Goal: Check status: Check status

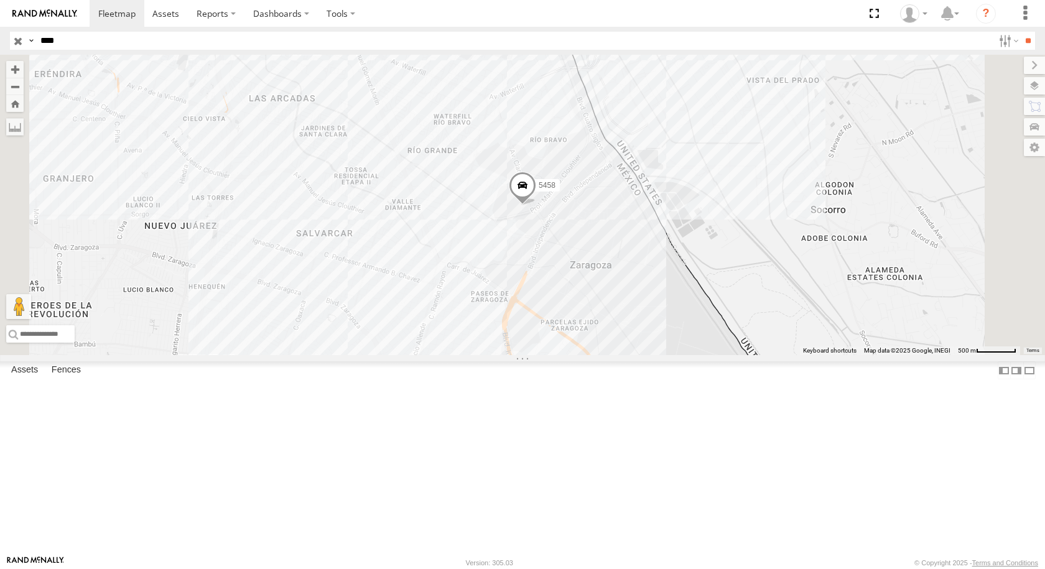
drag, startPoint x: 95, startPoint y: 41, endPoint x: 12, endPoint y: 40, distance: 83.4
click at [12, 40] on div "Search Query Asset ID Asset Label Registration Manufacturer Model VIN Job ID Dr…" at bounding box center [515, 41] width 1011 height 18
type input "***"
click at [1021, 32] on input "**" at bounding box center [1028, 41] width 14 height 18
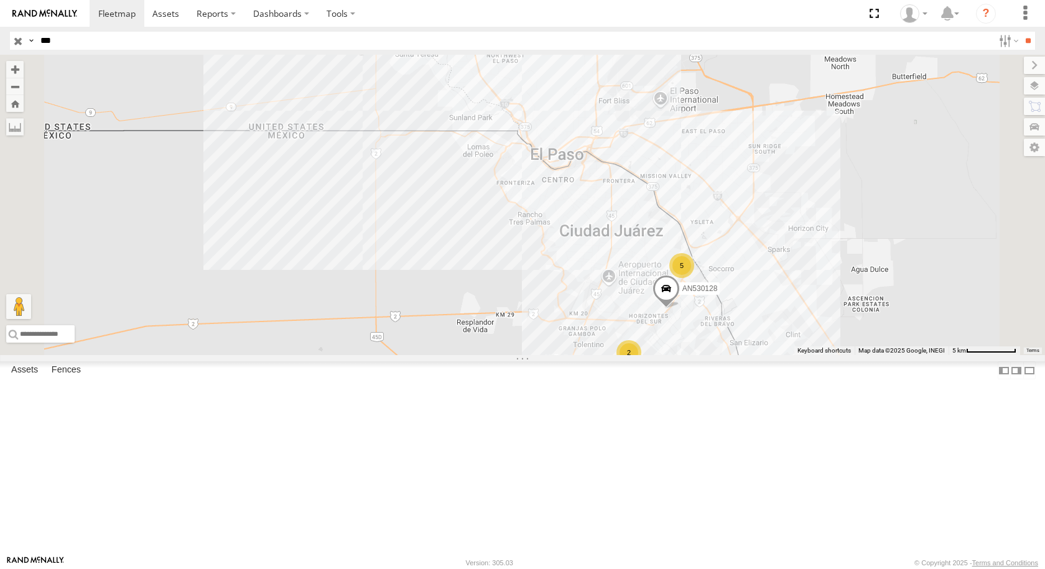
click at [0, 0] on div "Locales" at bounding box center [0, 0] width 0 height 0
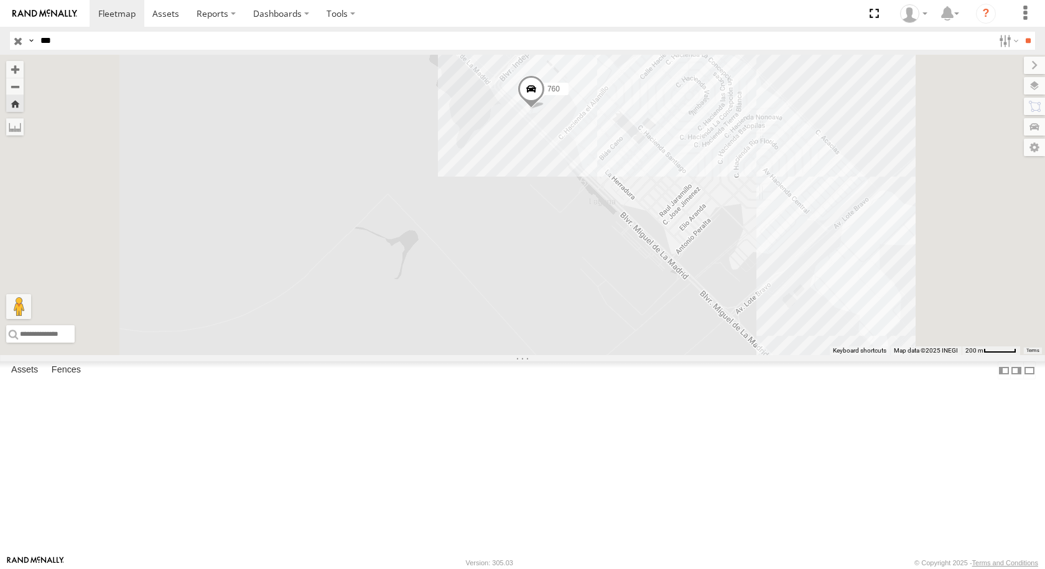
drag, startPoint x: 522, startPoint y: 267, endPoint x: 508, endPoint y: 311, distance: 45.8
click at [508, 311] on div "760" at bounding box center [522, 205] width 1045 height 300
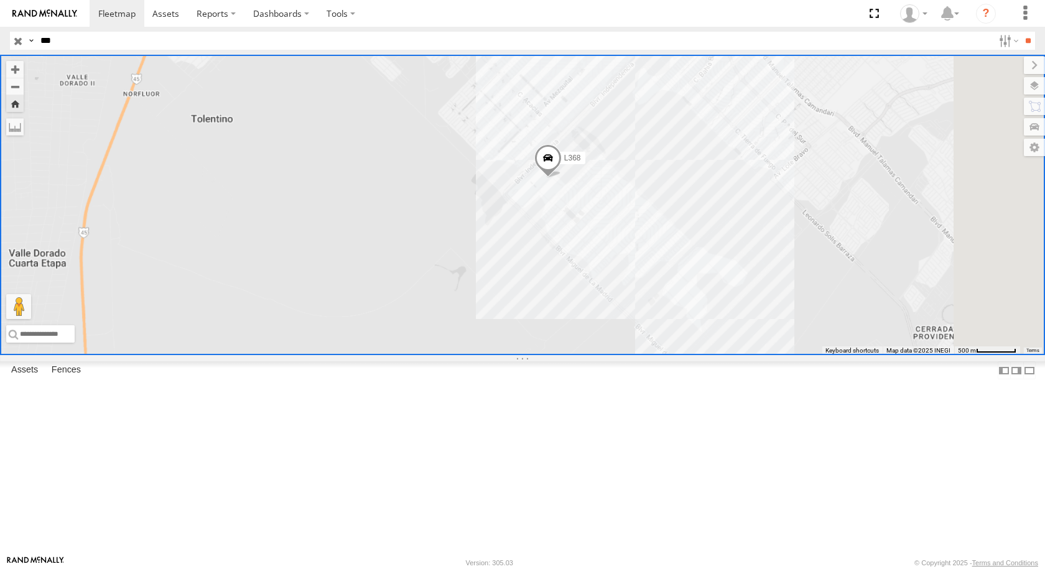
click at [0, 0] on div "760" at bounding box center [0, 0] width 0 height 0
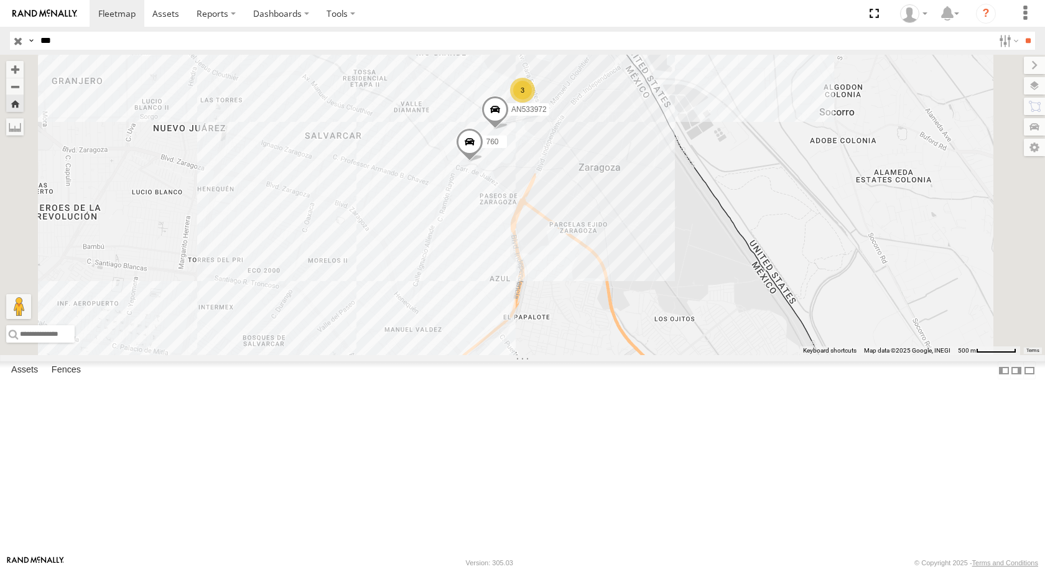
click at [0, 0] on div "760" at bounding box center [0, 0] width 0 height 0
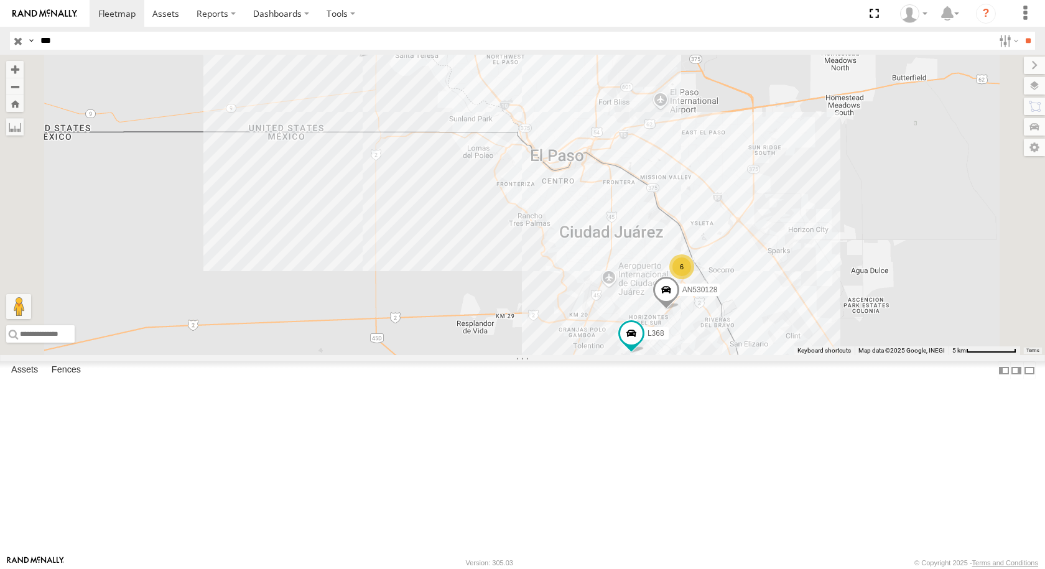
click at [0, 0] on div "760" at bounding box center [0, 0] width 0 height 0
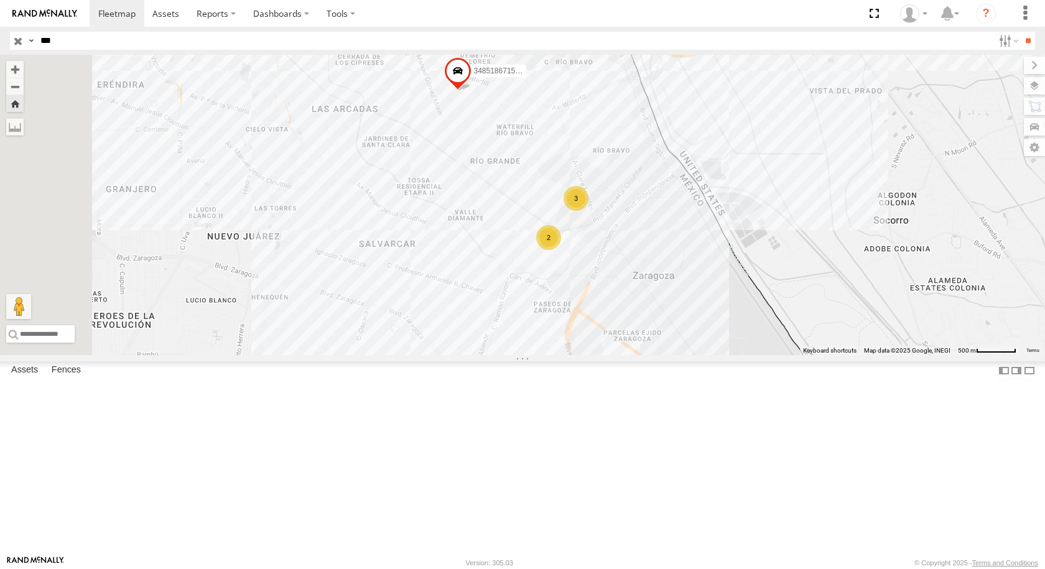
click at [0, 0] on div "Locales" at bounding box center [0, 0] width 0 height 0
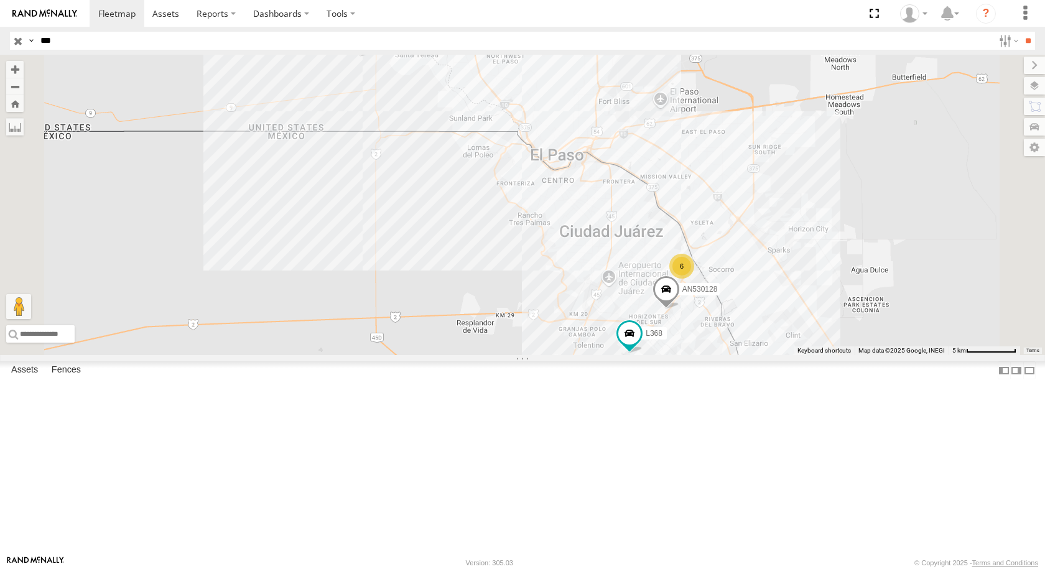
click at [0, 0] on div "760" at bounding box center [0, 0] width 0 height 0
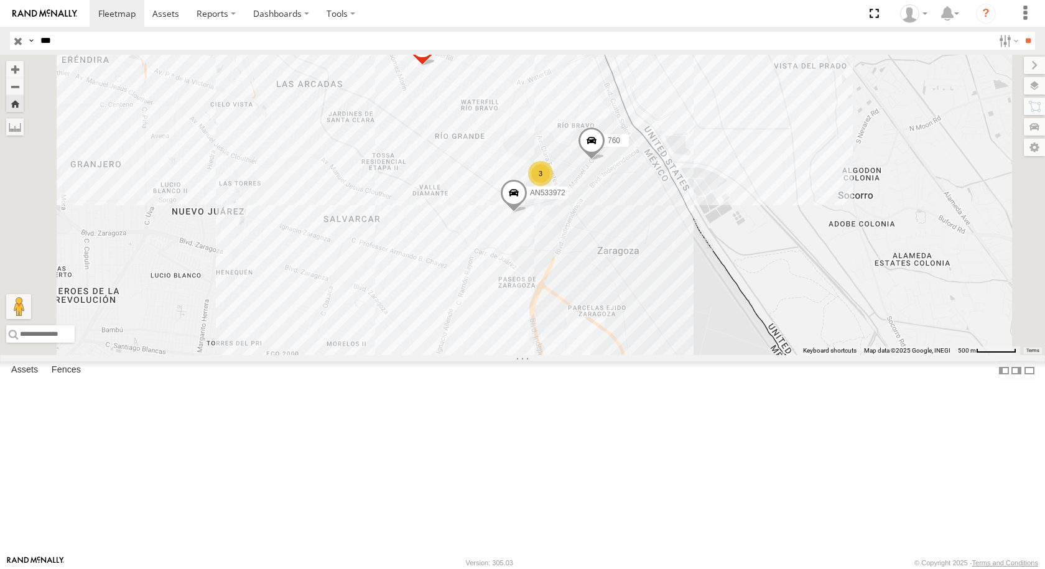
click at [0, 0] on div "760" at bounding box center [0, 0] width 0 height 0
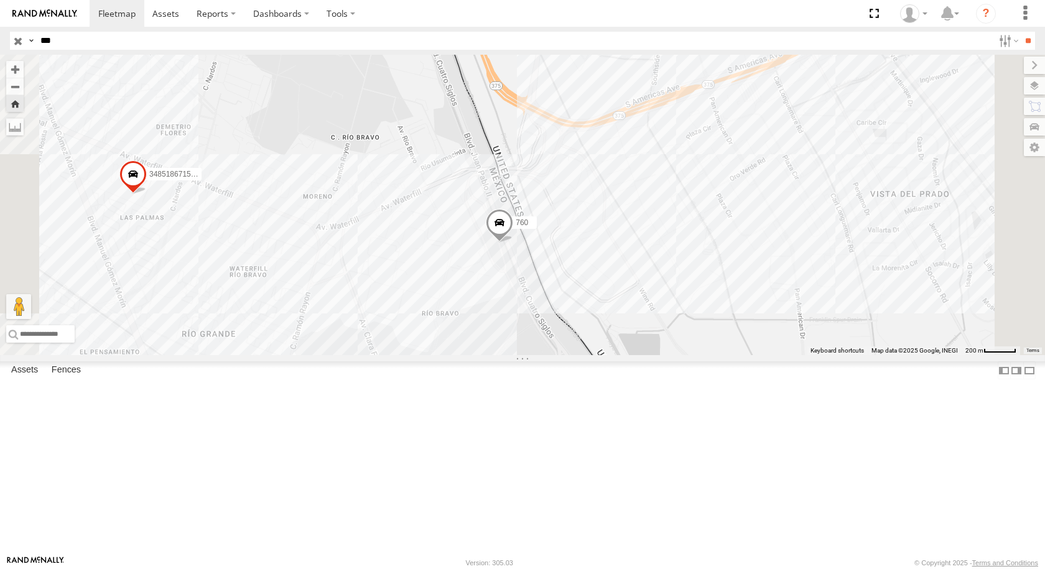
drag, startPoint x: 727, startPoint y: 258, endPoint x: 676, endPoint y: 366, distance: 119.9
click at [676, 355] on div "348518671568 AN533972 760 AN536800 2" at bounding box center [522, 205] width 1045 height 300
click at [513, 243] on span at bounding box center [498, 227] width 27 height 34
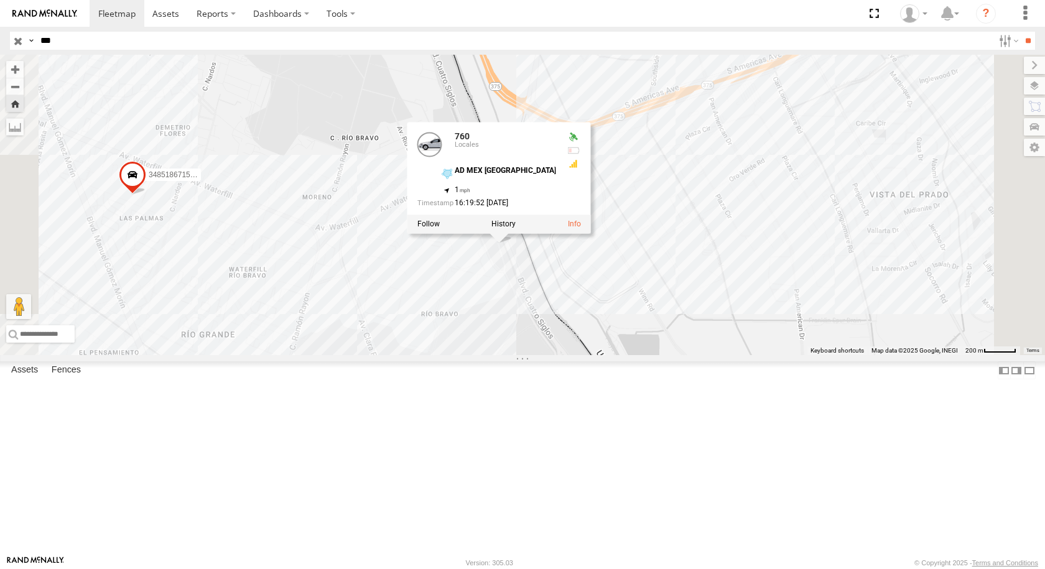
click at [826, 305] on div "348518671568 AN533972 760 AN536800 2 760 Locales AD MEX ZARAGOZA 31.6669 , -106…" at bounding box center [522, 205] width 1045 height 300
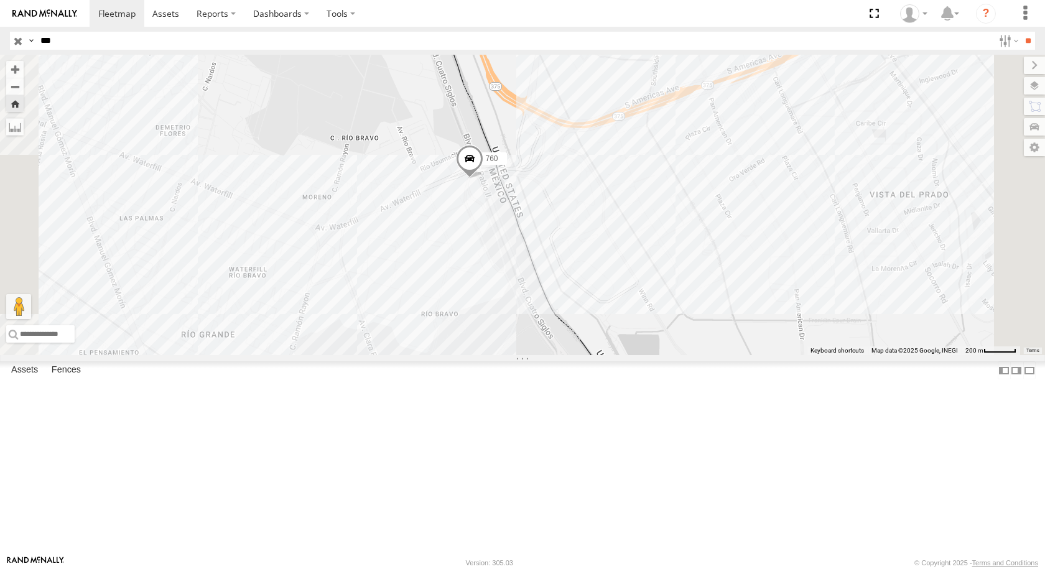
click at [483, 179] on span at bounding box center [469, 162] width 27 height 34
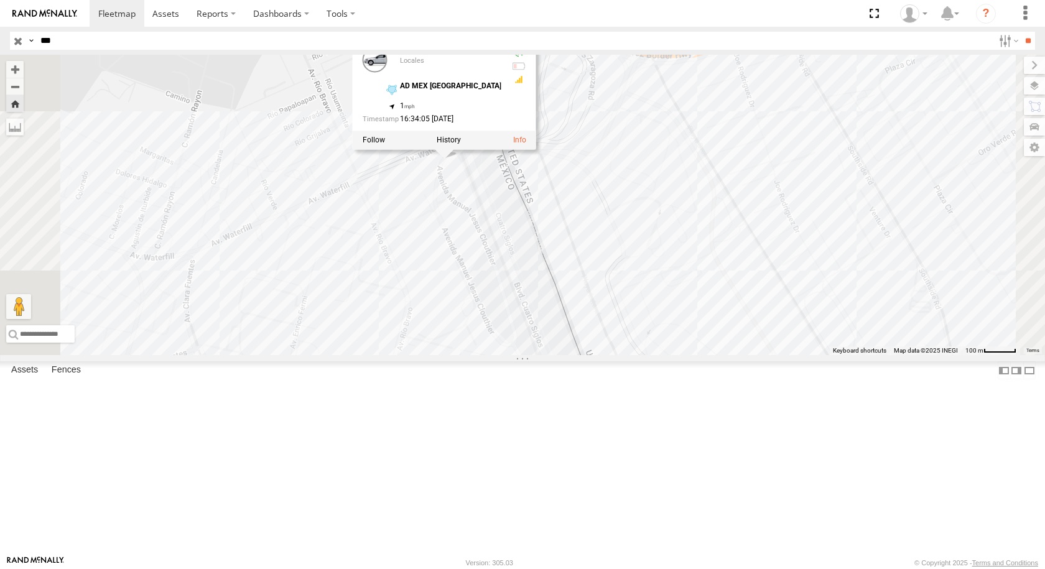
drag, startPoint x: 671, startPoint y: 297, endPoint x: 674, endPoint y: 329, distance: 32.6
click at [674, 329] on div "760 AN536800 760 Locales AD MEX ZARAGOZA 31.67069 , -106.33991 1 16:34:05 08/15…" at bounding box center [522, 205] width 1045 height 300
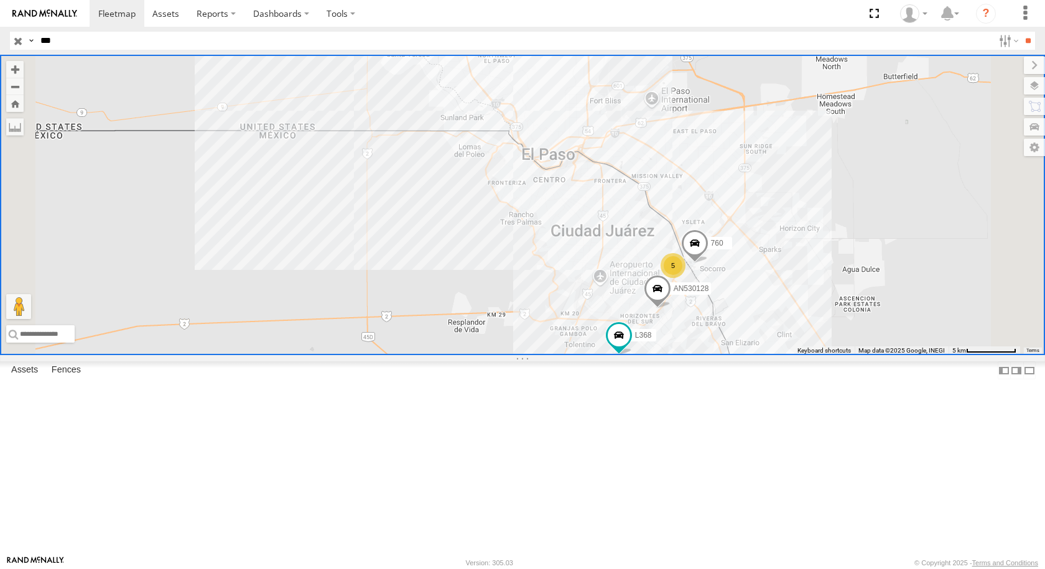
drag, startPoint x: 85, startPoint y: 179, endPoint x: 97, endPoint y: 185, distance: 13.1
click at [0, 0] on div "760" at bounding box center [0, 0] width 0 height 0
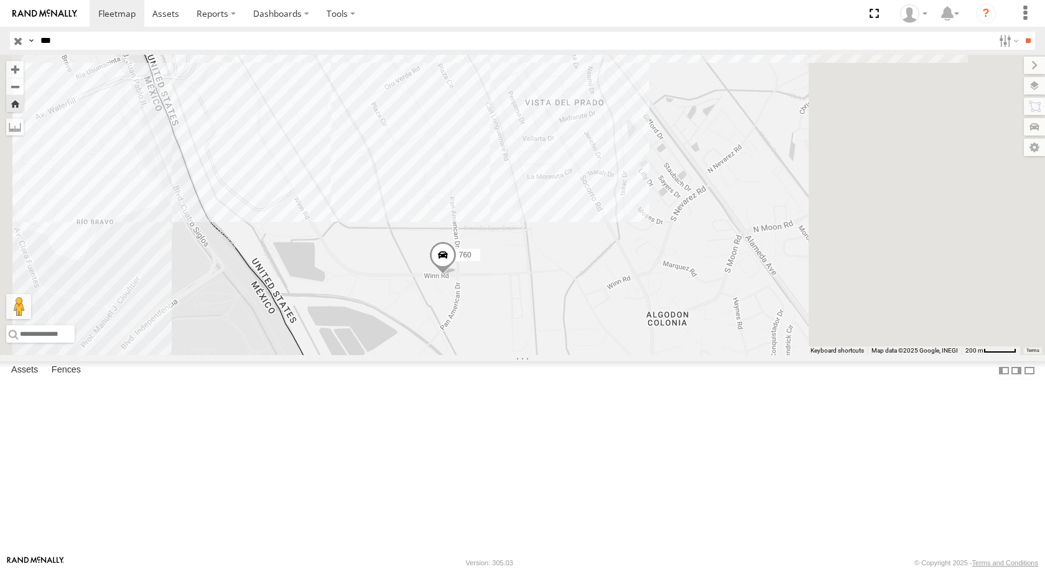
drag, startPoint x: 610, startPoint y: 392, endPoint x: 522, endPoint y: 419, distance: 91.3
click at [522, 355] on div "760" at bounding box center [522, 205] width 1045 height 300
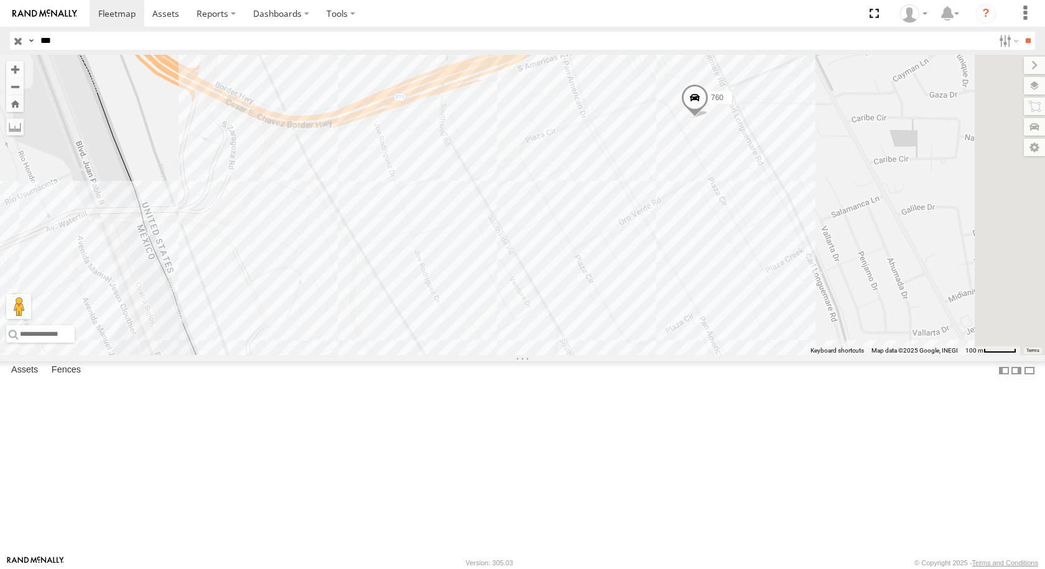
drag, startPoint x: 652, startPoint y: 356, endPoint x: 409, endPoint y: 470, distance: 269.1
click at [427, 355] on div "760 AN530128 L368 AN539216" at bounding box center [522, 205] width 1045 height 300
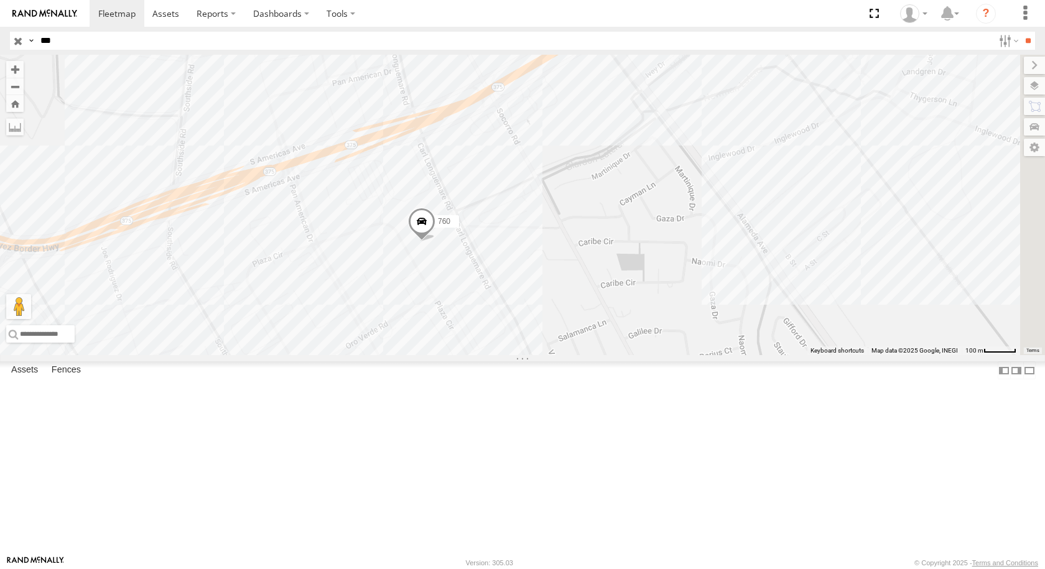
click at [435, 241] on span at bounding box center [421, 224] width 27 height 34
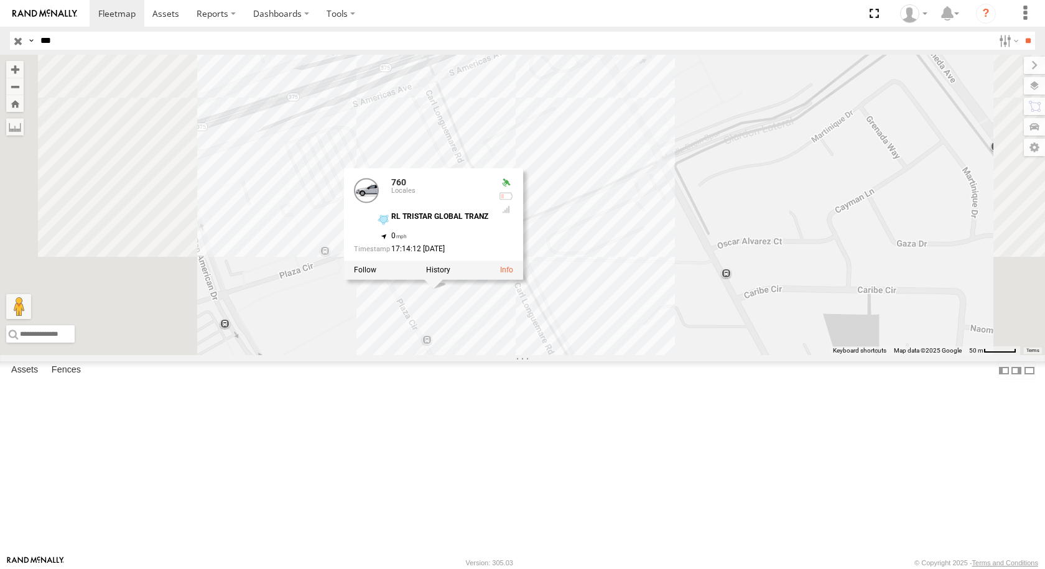
drag, startPoint x: 676, startPoint y: 389, endPoint x: 764, endPoint y: 458, distance: 112.6
click at [764, 355] on div "760 AN530128 L368 AN539216 760 Locales RL TRISTAR GLOBAL TRANZ 31.67395 , -106.…" at bounding box center [522, 205] width 1045 height 300
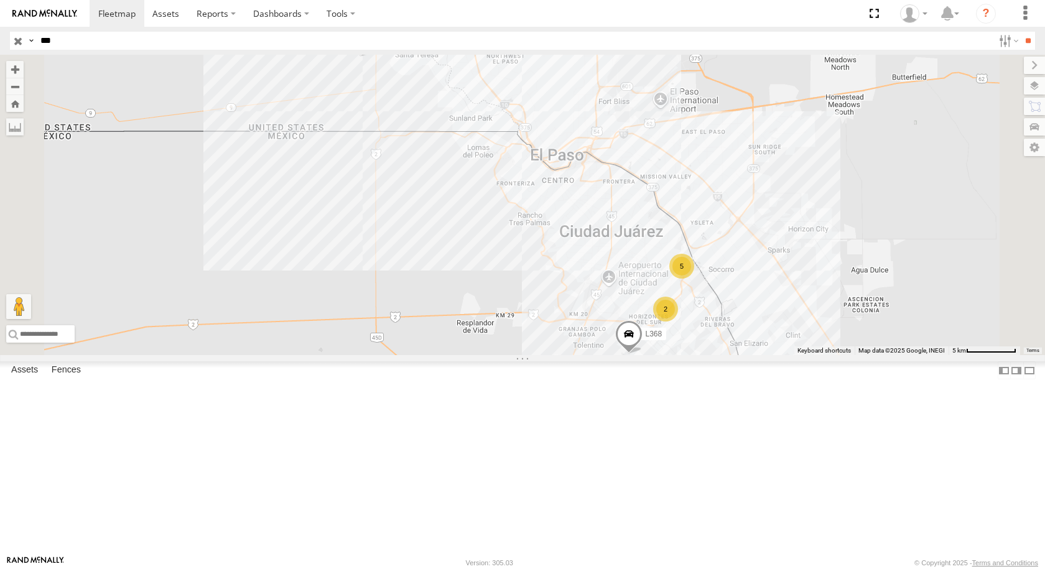
drag, startPoint x: 85, startPoint y: 42, endPoint x: 44, endPoint y: 41, distance: 40.5
click at [48, 41] on input "***" at bounding box center [514, 41] width 958 height 18
drag, startPoint x: 39, startPoint y: 41, endPoint x: 63, endPoint y: 42, distance: 24.9
click at [63, 42] on input "***" at bounding box center [514, 41] width 958 height 18
paste input "****"
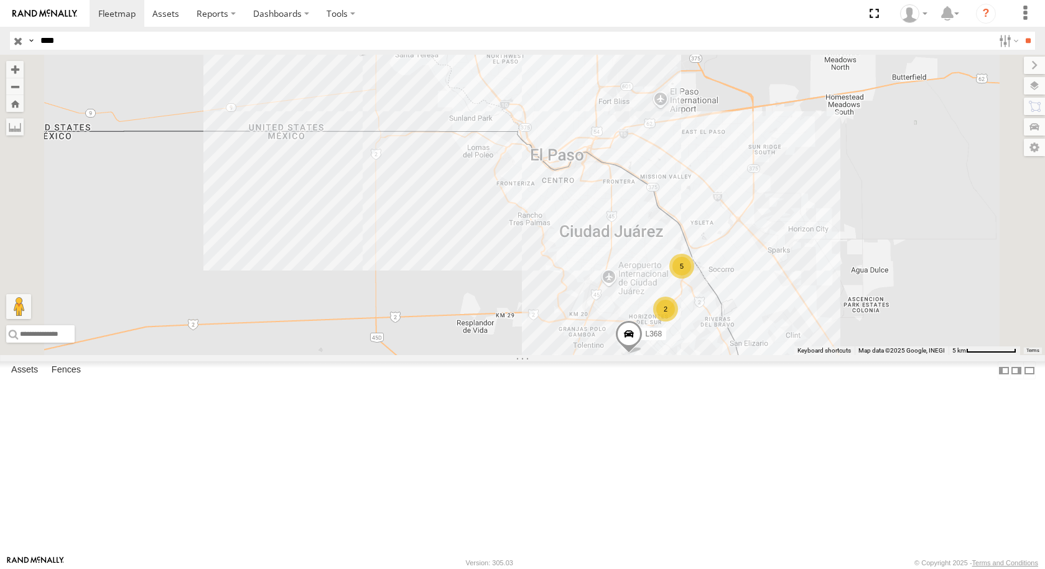
type input "****"
click at [1021, 32] on input "**" at bounding box center [1028, 41] width 14 height 18
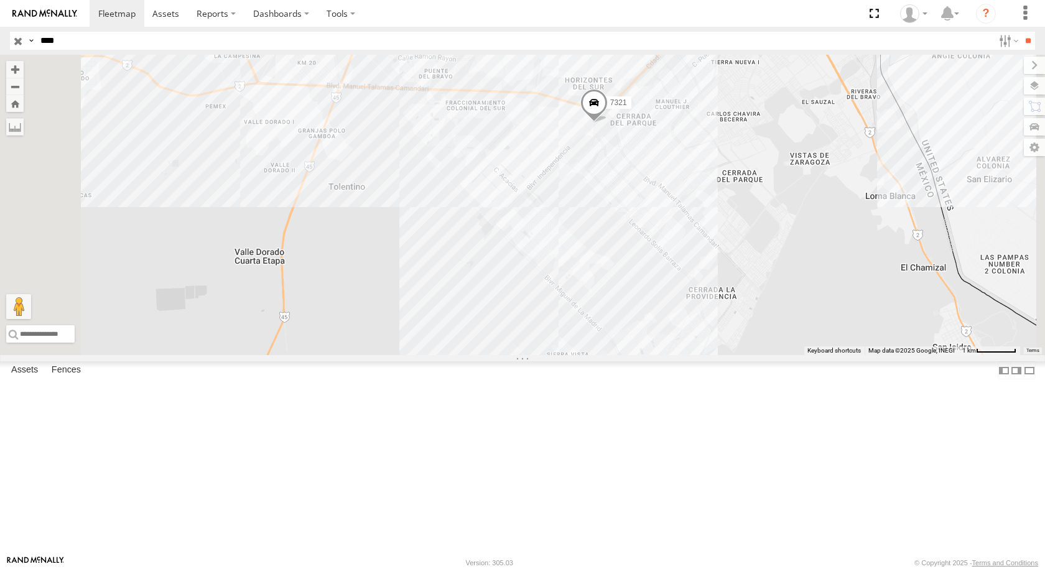
click at [0, 0] on div at bounding box center [0, 0] width 0 height 0
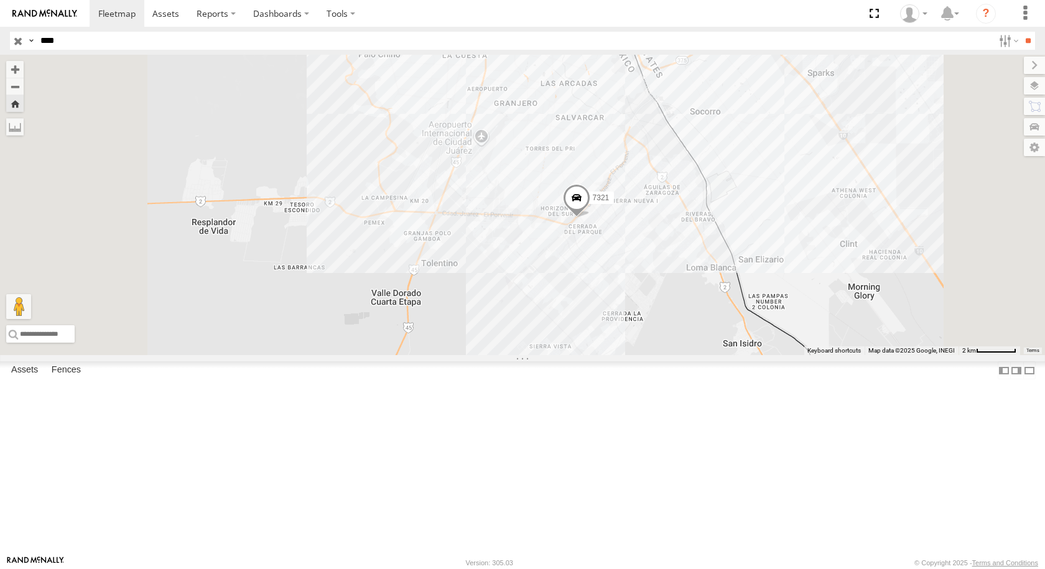
click at [0, 0] on div "7321" at bounding box center [0, 0] width 0 height 0
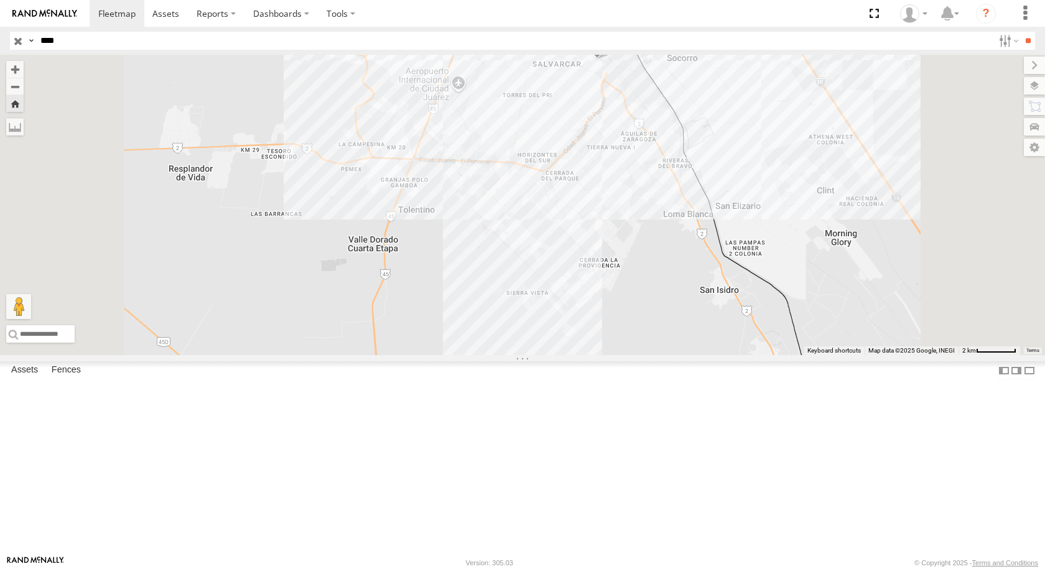
click at [0, 0] on div "FLEX NORTE" at bounding box center [0, 0] width 0 height 0
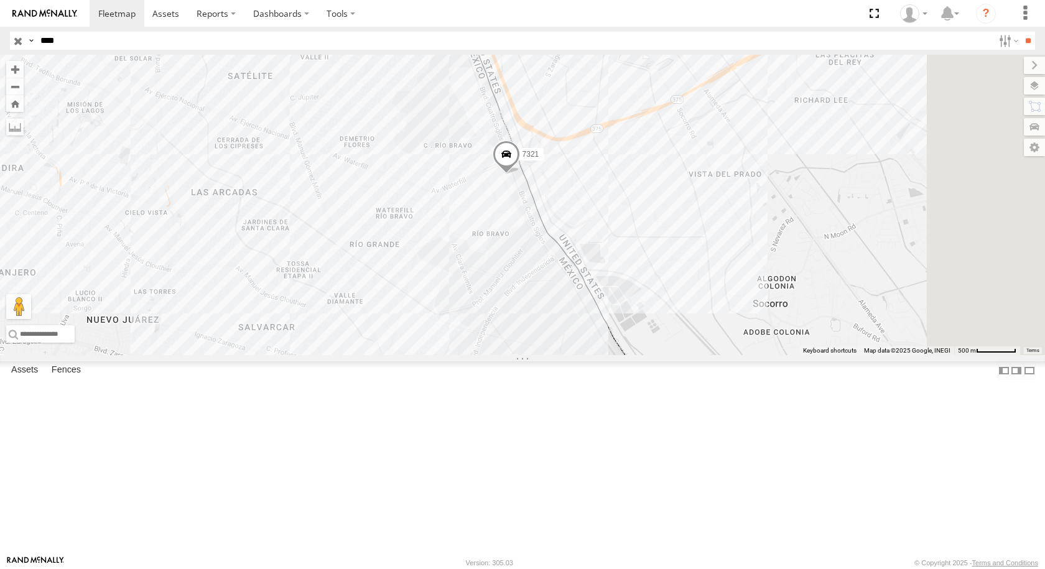
click at [520, 174] on span at bounding box center [506, 157] width 27 height 34
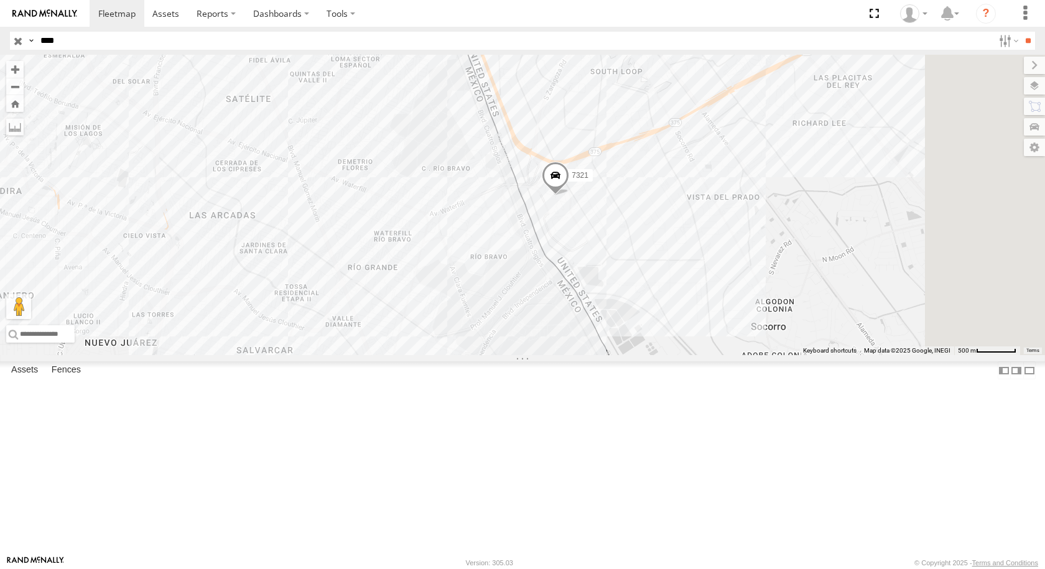
drag, startPoint x: 824, startPoint y: 240, endPoint x: 669, endPoint y: 296, distance: 164.1
click at [669, 296] on div "7321" at bounding box center [522, 205] width 1045 height 300
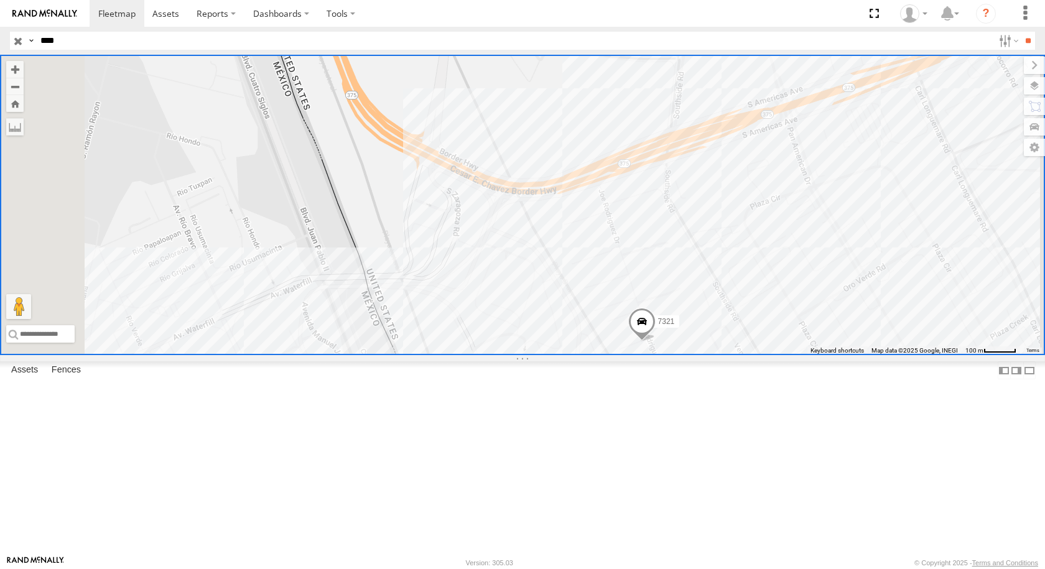
click at [656, 341] on span at bounding box center [641, 325] width 27 height 34
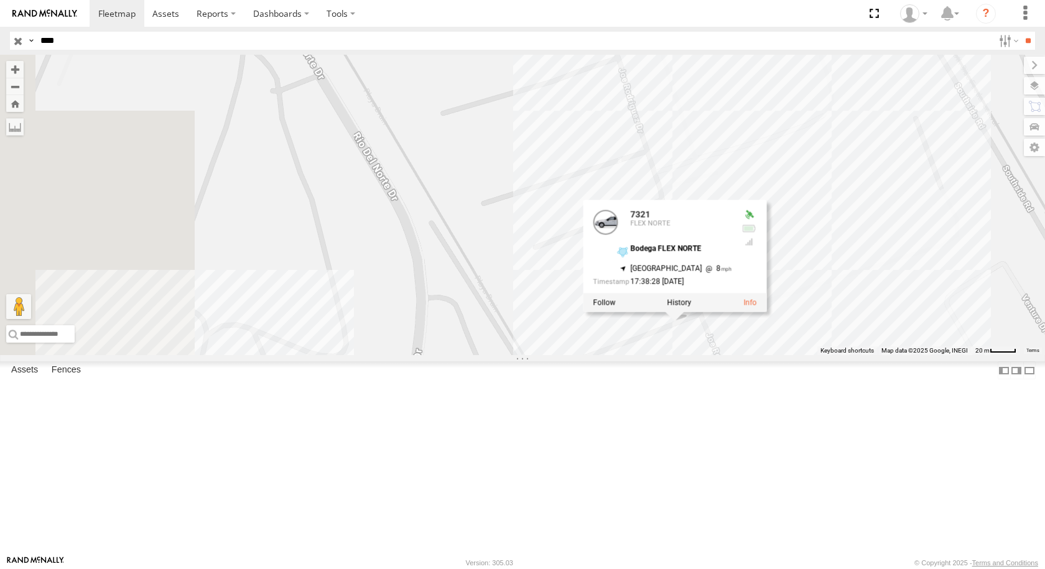
drag, startPoint x: 763, startPoint y: 439, endPoint x: 930, endPoint y: 429, distance: 167.6
click at [931, 355] on div "7321 7321 FLEX NORTE Bodega FLEX NORTE 31.66937 , -106.32841 North East 8 17:38…" at bounding box center [522, 205] width 1045 height 300
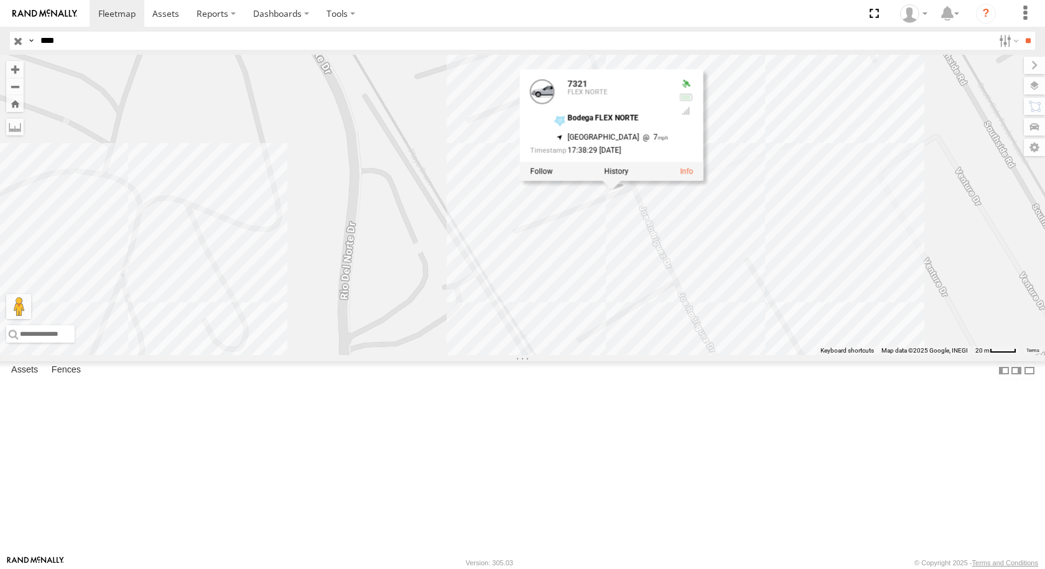
drag, startPoint x: 934, startPoint y: 451, endPoint x: 850, endPoint y: 341, distance: 138.8
click at [850, 341] on div "7321 7321 FLEX NORTE Bodega FLEX NORTE 31.6694 , -106.32838 North East 7 17:38:…" at bounding box center [522, 205] width 1045 height 300
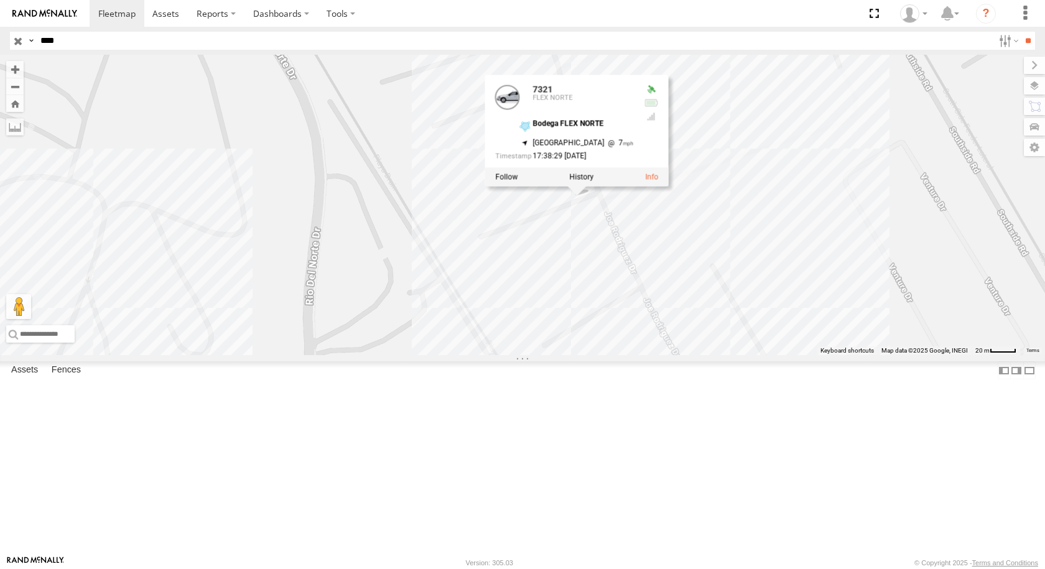
drag, startPoint x: 867, startPoint y: 363, endPoint x: 835, endPoint y: 374, distance: 34.0
click at [835, 355] on div "7321 7321 FLEX NORTE Bodega FLEX NORTE 31.6694 , -106.32838 North East 7 17:38:…" at bounding box center [522, 205] width 1045 height 300
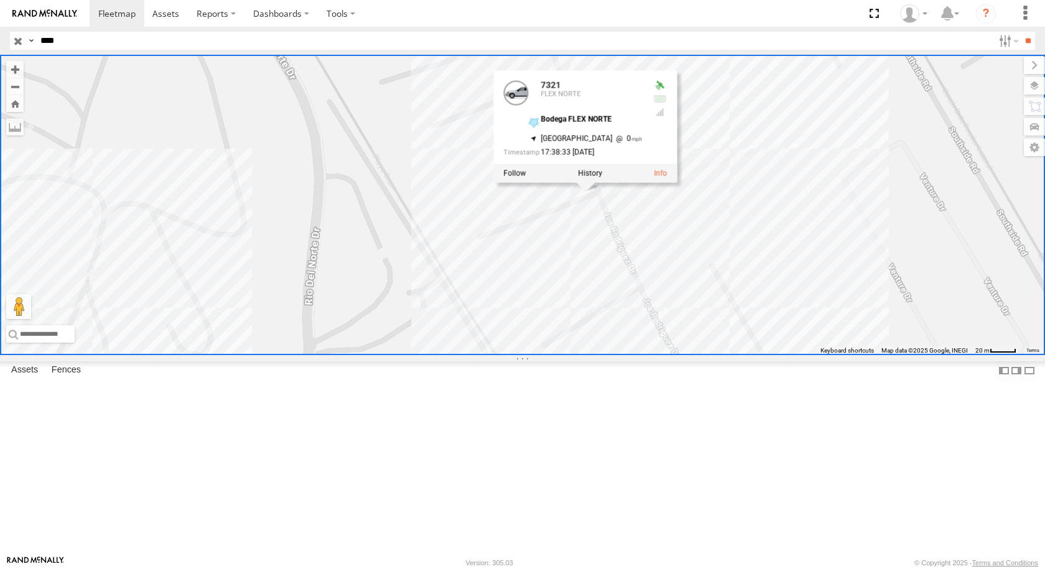
click at [814, 355] on div "7321 7321 FLEX NORTE Bodega FLEX NORTE 31.66943 , -106.3283 North East 0 17:38:…" at bounding box center [522, 205] width 1045 height 300
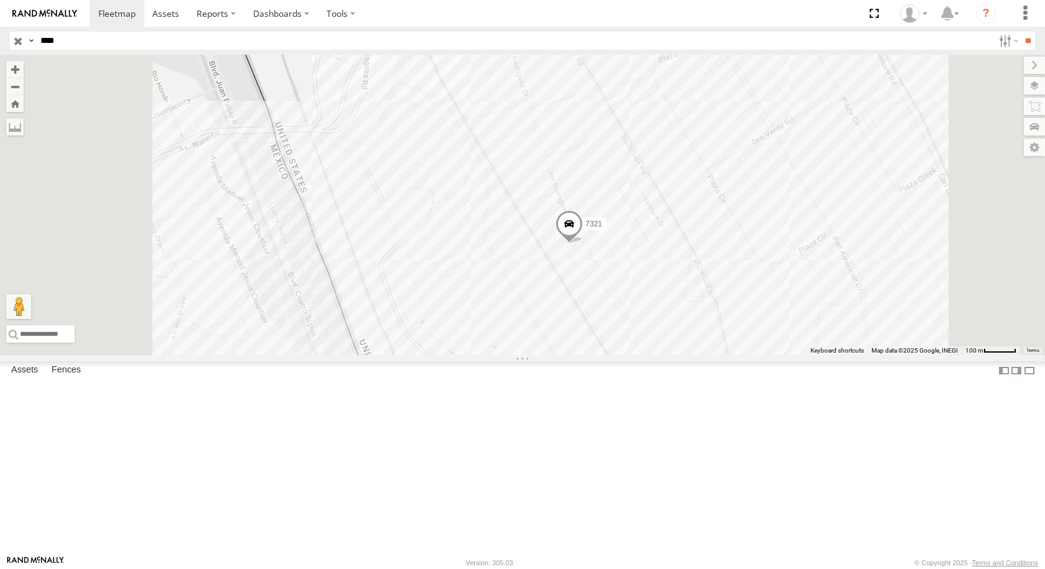
click at [583, 244] on span at bounding box center [568, 227] width 27 height 34
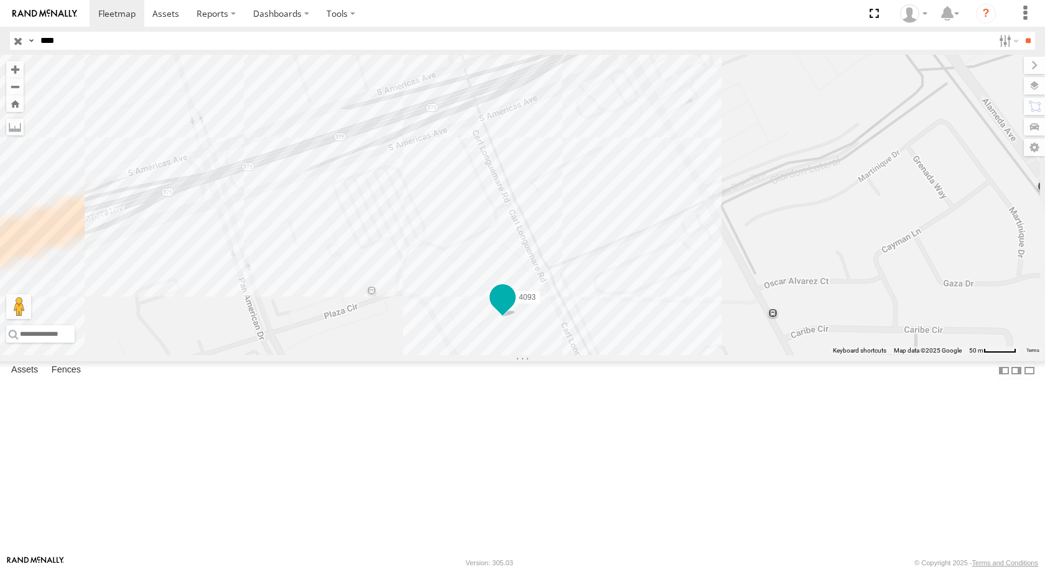
click at [514, 309] on span at bounding box center [502, 297] width 22 height 22
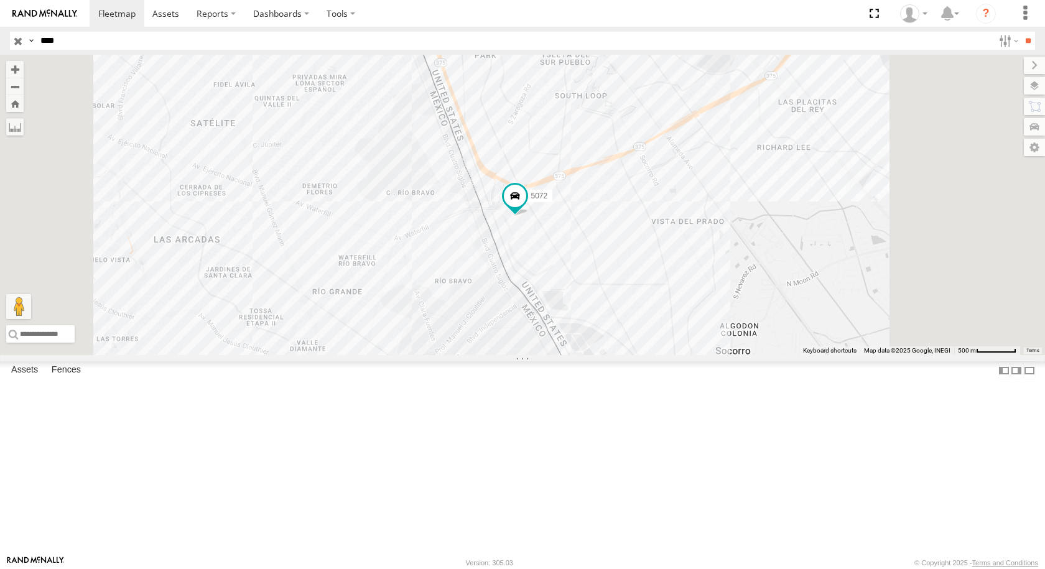
click at [0, 0] on div "5072" at bounding box center [0, 0] width 0 height 0
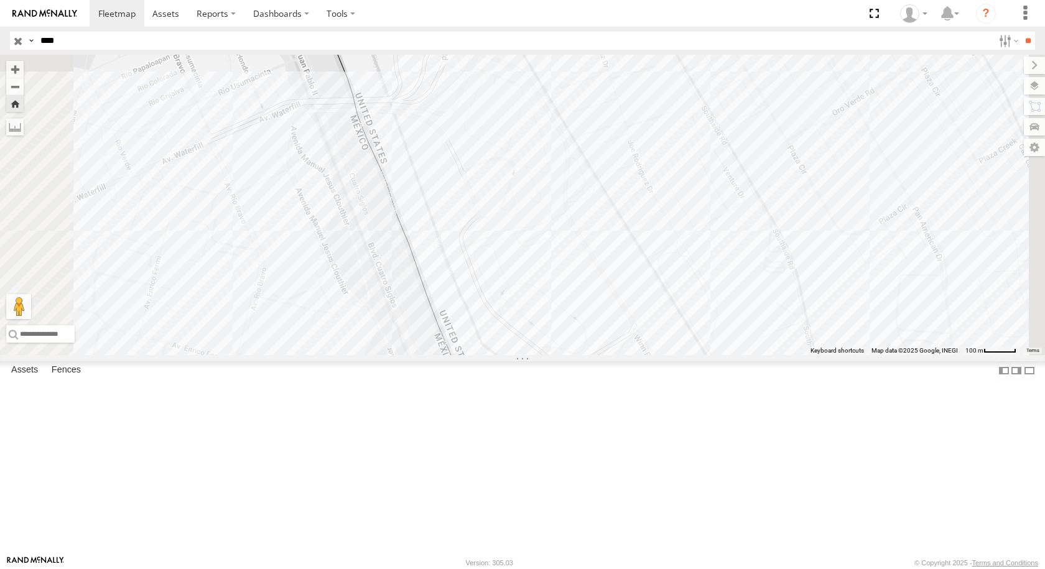
click at [0, 0] on div "5072" at bounding box center [0, 0] width 0 height 0
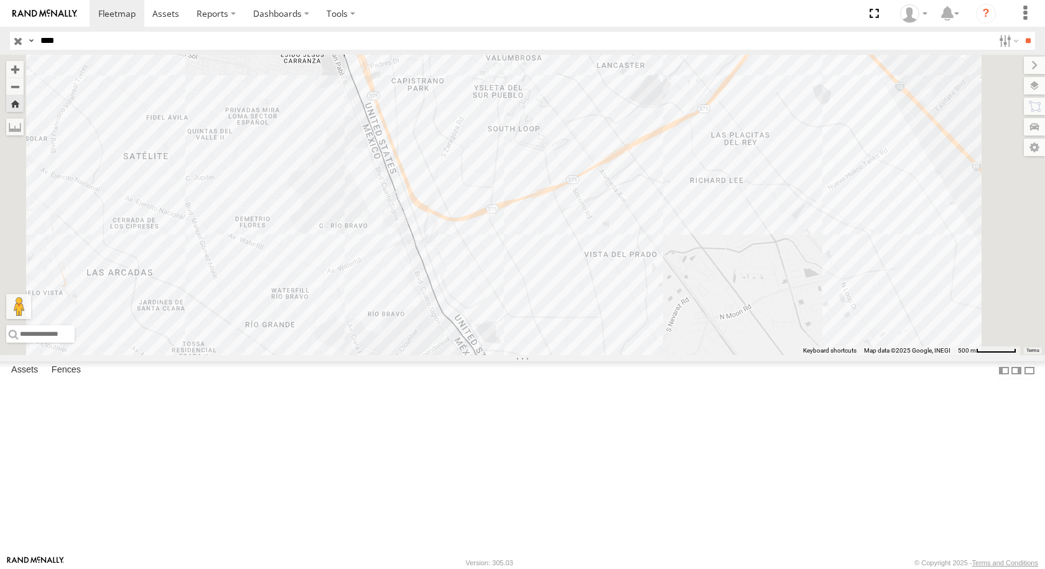
click at [0, 0] on div "FLEX SUR" at bounding box center [0, 0] width 0 height 0
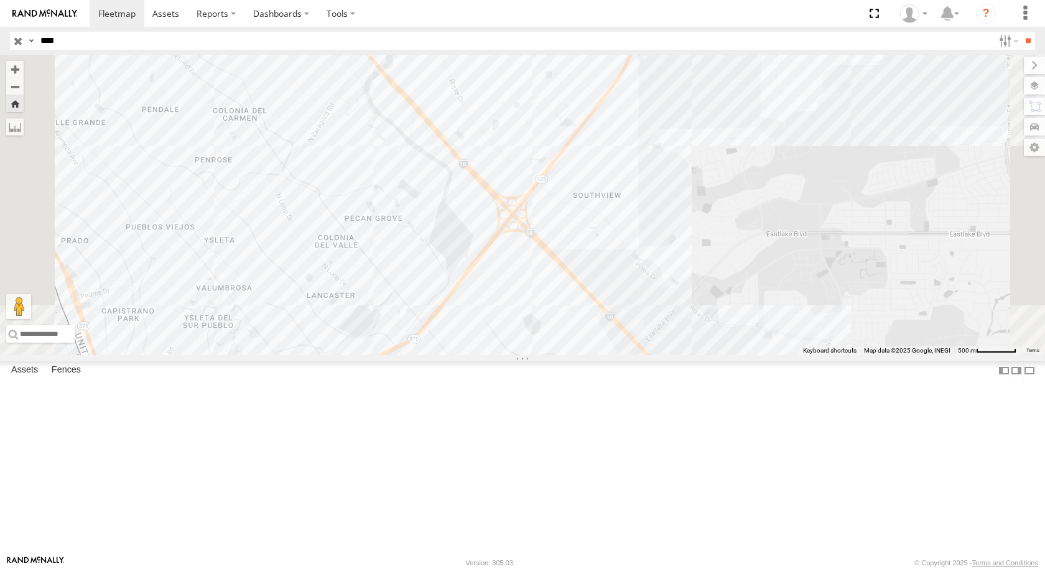
click at [0, 0] on div "FLEX SUR" at bounding box center [0, 0] width 0 height 0
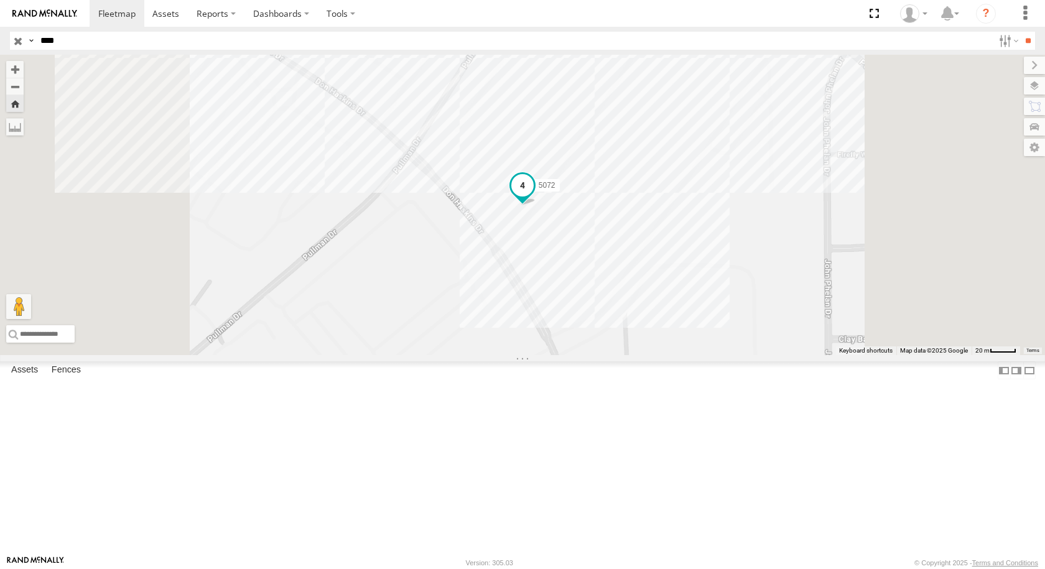
click at [534, 197] on span at bounding box center [522, 185] width 22 height 22
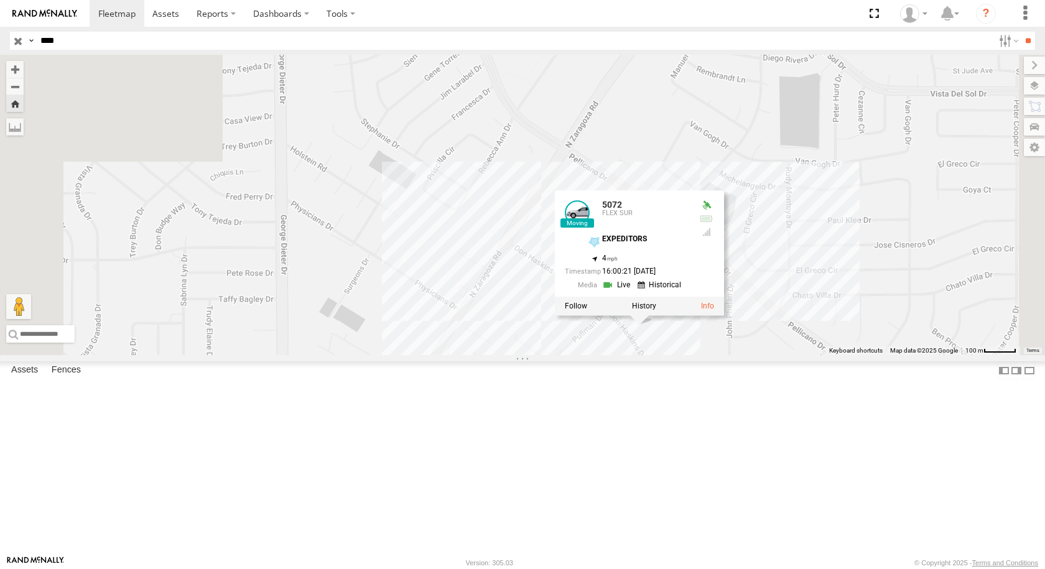
drag, startPoint x: 574, startPoint y: 142, endPoint x: 688, endPoint y: 267, distance: 168.6
click at [688, 267] on div "5072 5072 FLEX SUR EXPEDITORS 31.73273 , -106.28934 4 16:00:21 08/15/2025" at bounding box center [522, 205] width 1045 height 300
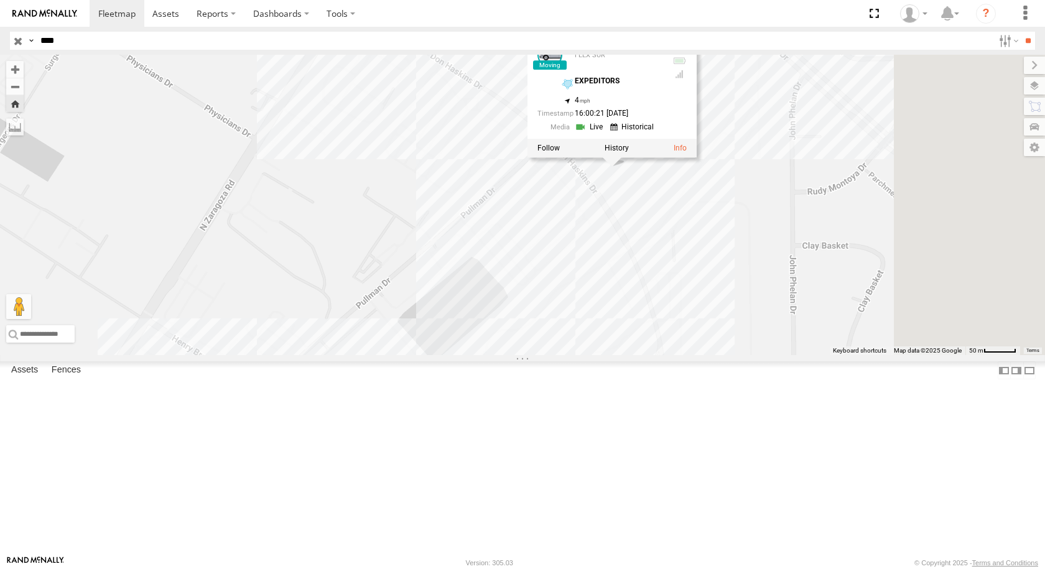
drag, startPoint x: 686, startPoint y: 389, endPoint x: 544, endPoint y: 216, distance: 223.6
click at [544, 216] on div "5072 5072 FLEX SUR EXPEDITORS 31.73273 , -106.28934 4 16:00:21 08/15/2025" at bounding box center [522, 205] width 1045 height 300
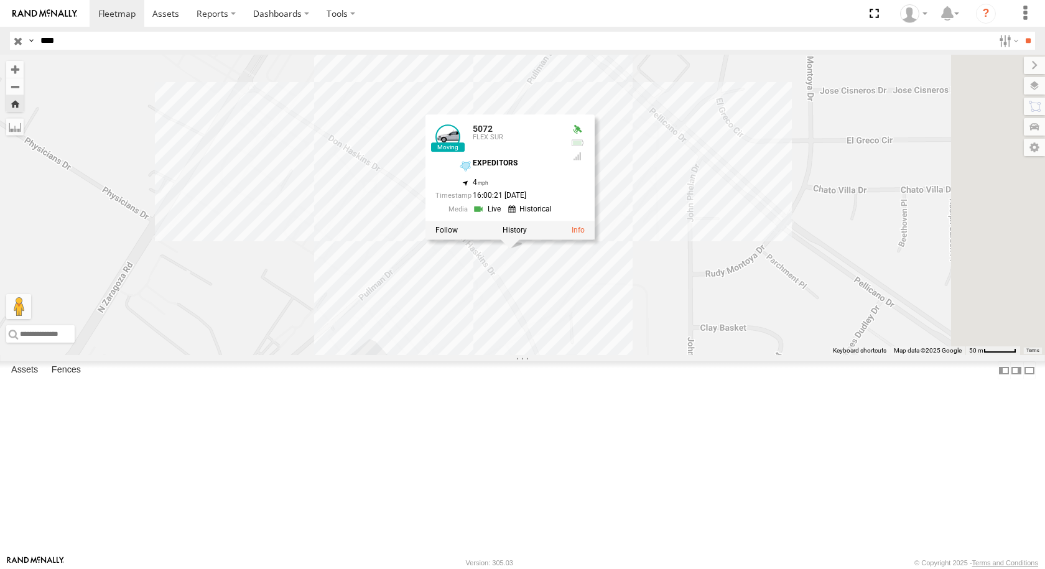
drag, startPoint x: 601, startPoint y: 289, endPoint x: 476, endPoint y: 408, distance: 172.9
click at [481, 355] on div "5072 5072 FLEX SUR EXPEDITORS 31.73273 , -106.28934 4 16:00:21 08/15/2025" at bounding box center [522, 205] width 1045 height 300
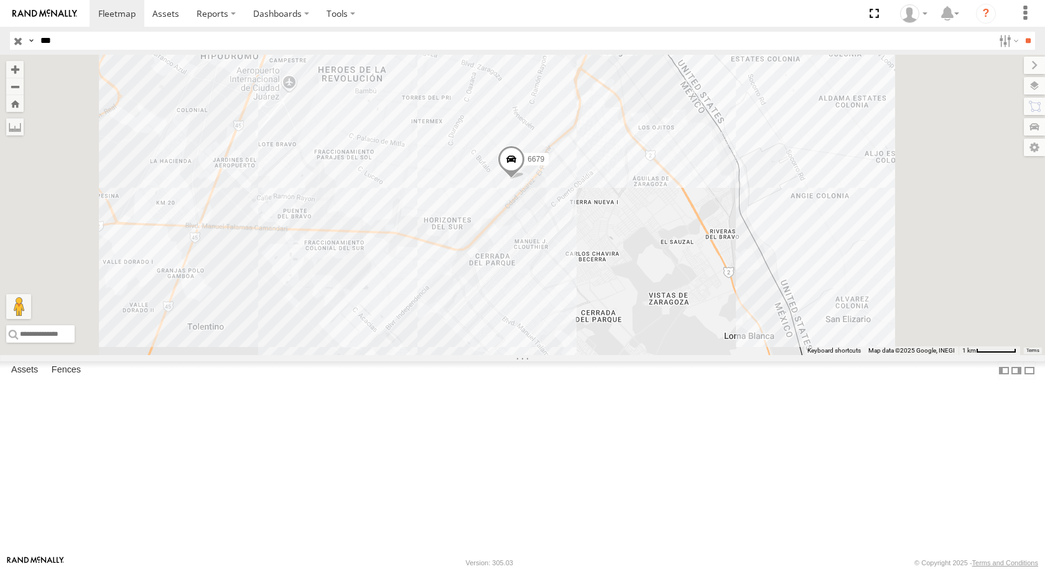
click at [85, 44] on input "***" at bounding box center [514, 41] width 958 height 18
type input "*"
click at [1021, 32] on input "**" at bounding box center [1028, 41] width 14 height 18
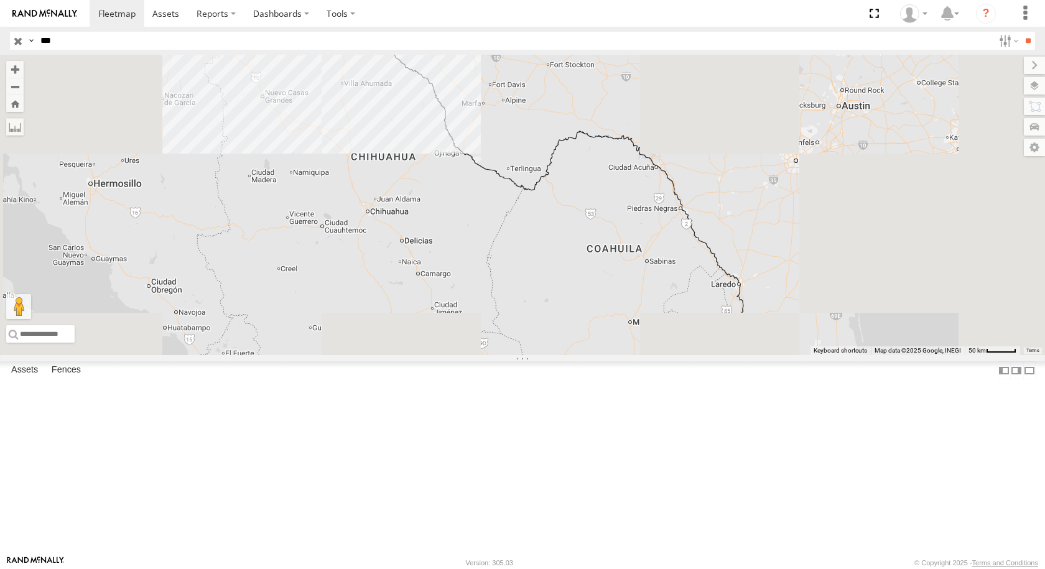
click at [0, 0] on div "FLEX SUR" at bounding box center [0, 0] width 0 height 0
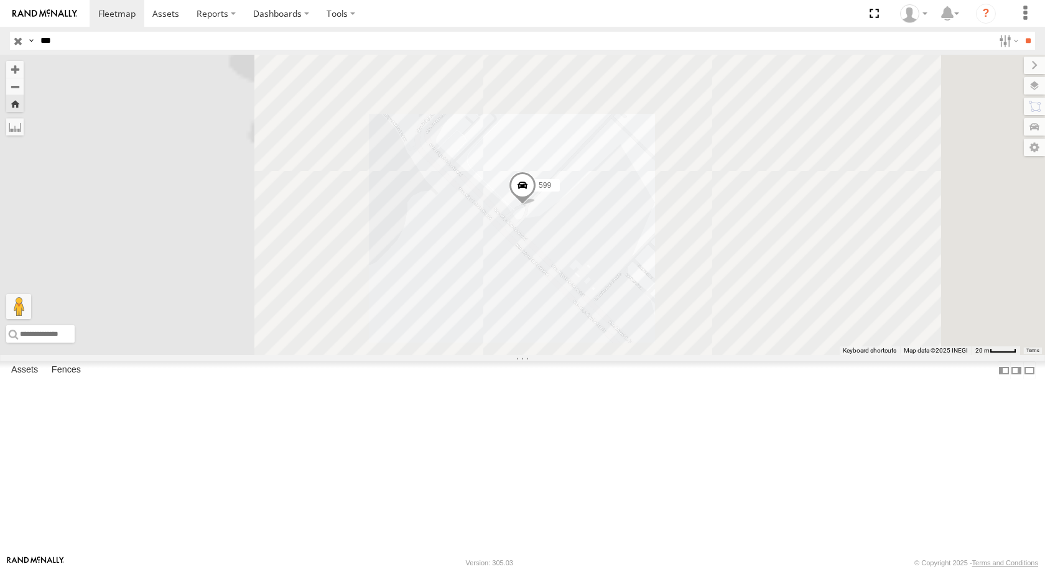
click at [536, 205] on span at bounding box center [522, 188] width 27 height 34
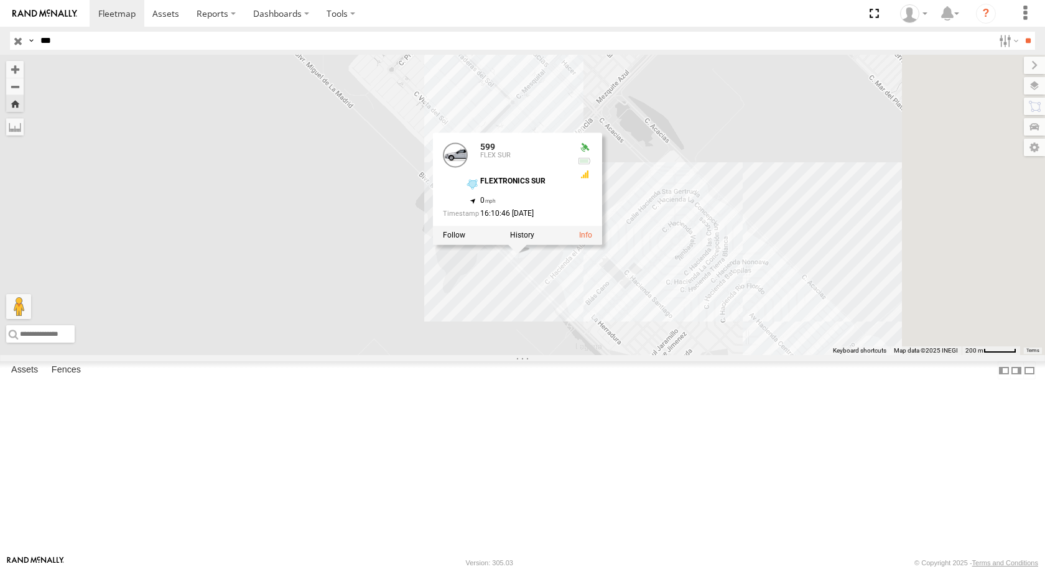
drag, startPoint x: 835, startPoint y: 323, endPoint x: 628, endPoint y: 394, distance: 218.1
click at [742, 355] on div "599 599 FLEX SUR FLEXTRONICS SUR 31.57316 , -106.40714 0 16:10:46 [DATE]" at bounding box center [522, 205] width 1045 height 300
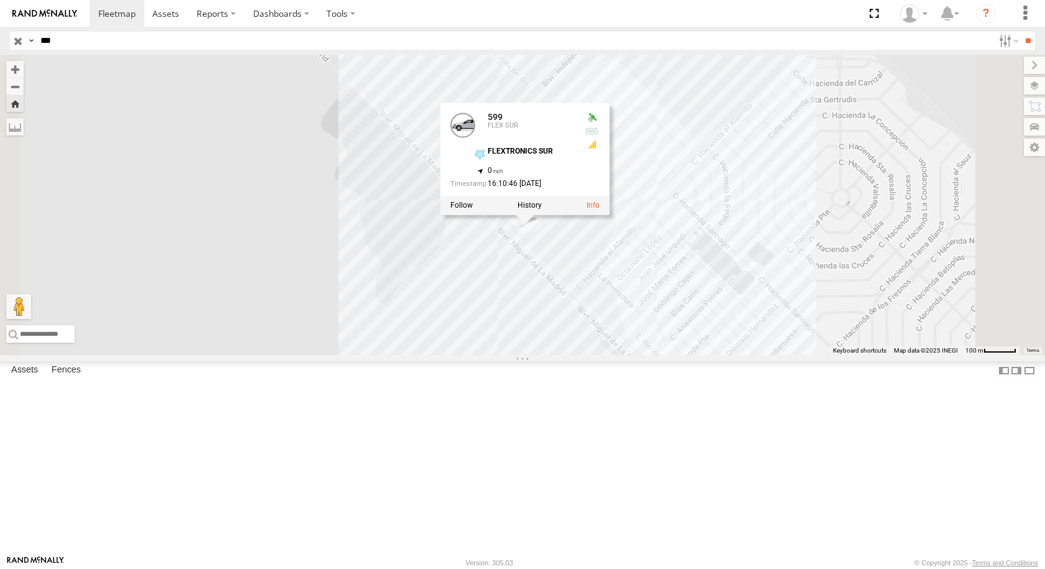
drag, startPoint x: 713, startPoint y: 375, endPoint x: 617, endPoint y: 394, distance: 97.7
click at [617, 355] on div "599 599 FLEX SUR FLEXTRONICS SUR 31.57316 , -106.40714 0 16:10:46 [DATE]" at bounding box center [522, 205] width 1045 height 300
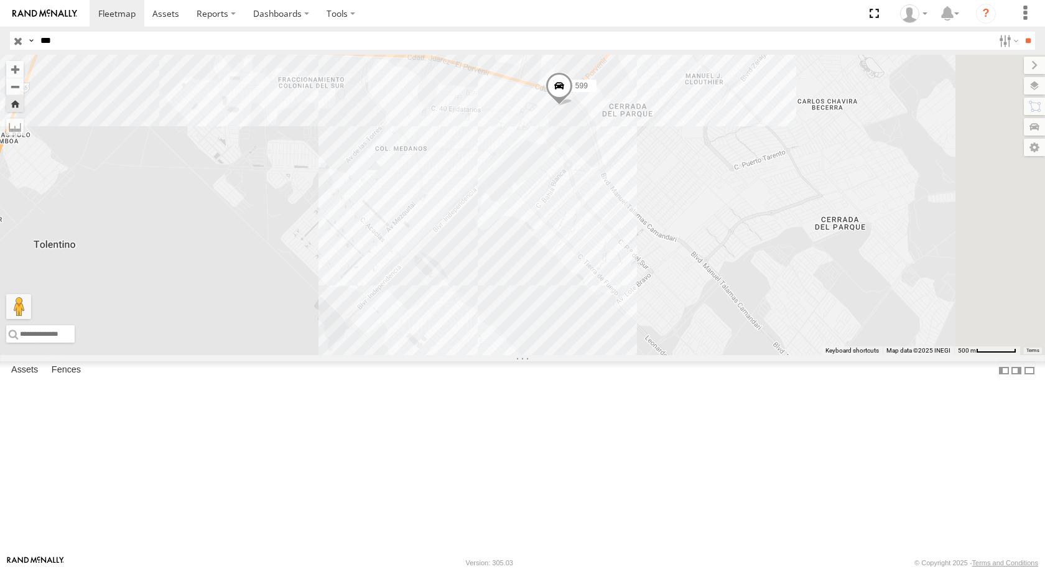
drag, startPoint x: 837, startPoint y: 108, endPoint x: 677, endPoint y: 240, distance: 207.6
click at [679, 239] on div "599" at bounding box center [522, 205] width 1045 height 300
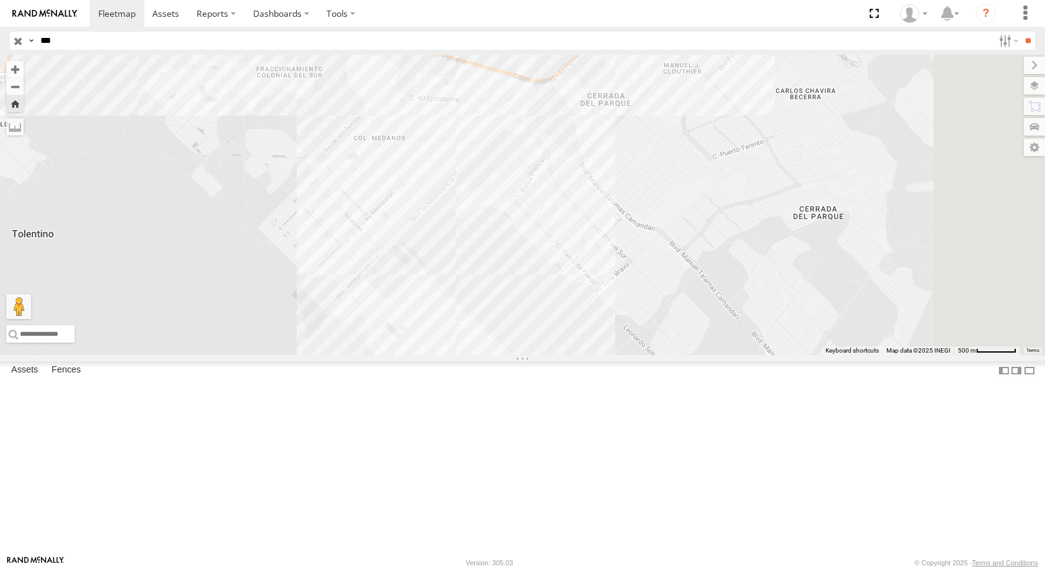
drag, startPoint x: 475, startPoint y: 440, endPoint x: 416, endPoint y: 373, distance: 90.3
click at [430, 355] on div "806599DA380C" at bounding box center [522, 205] width 1045 height 300
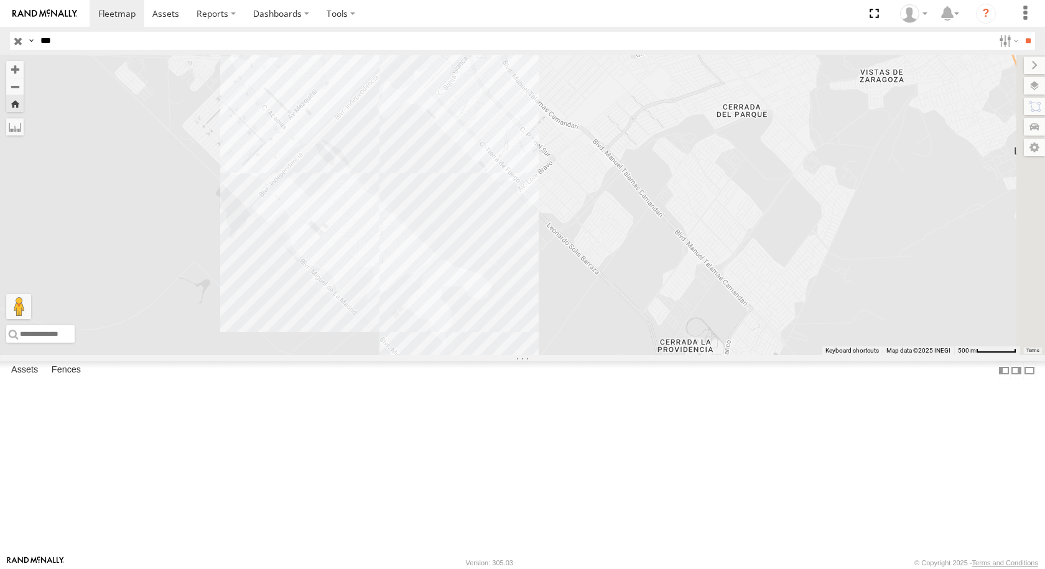
drag, startPoint x: 190, startPoint y: 47, endPoint x: 11, endPoint y: 21, distance: 181.7
click at [11, 21] on body at bounding box center [522, 284] width 1045 height 569
paste input "*"
type input "****"
click at [1021, 32] on input "**" at bounding box center [1028, 41] width 14 height 18
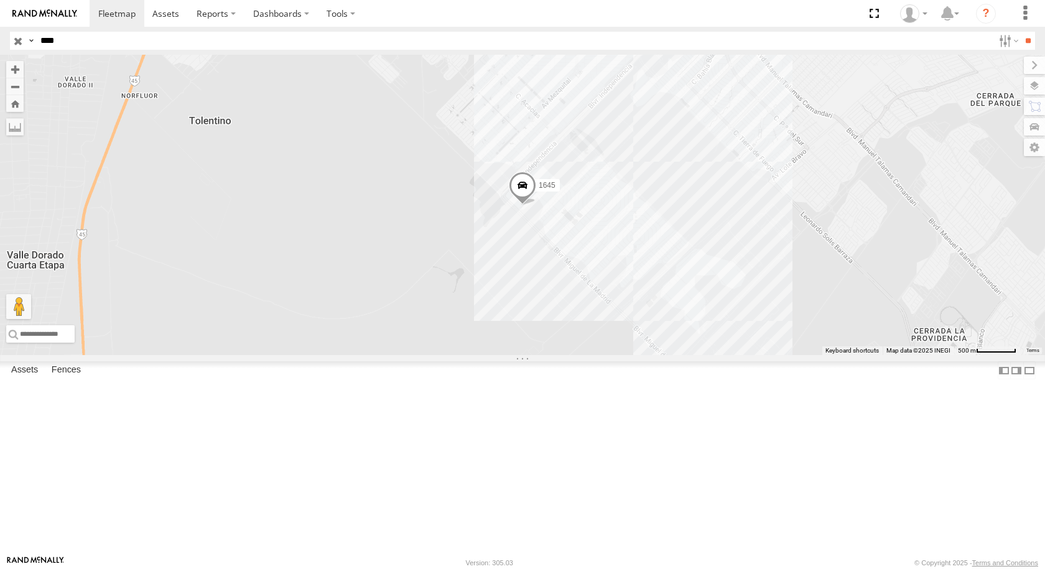
click at [0, 0] on div "Cruce" at bounding box center [0, 0] width 0 height 0
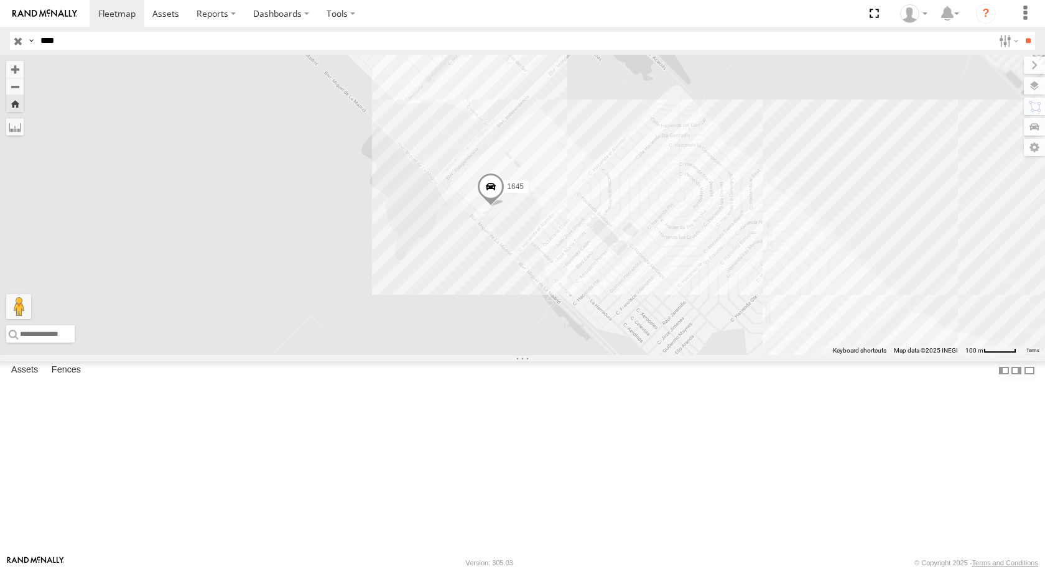
drag, startPoint x: 677, startPoint y: 324, endPoint x: 657, endPoint y: 329, distance: 20.5
click at [657, 329] on div "1645" at bounding box center [522, 205] width 1045 height 300
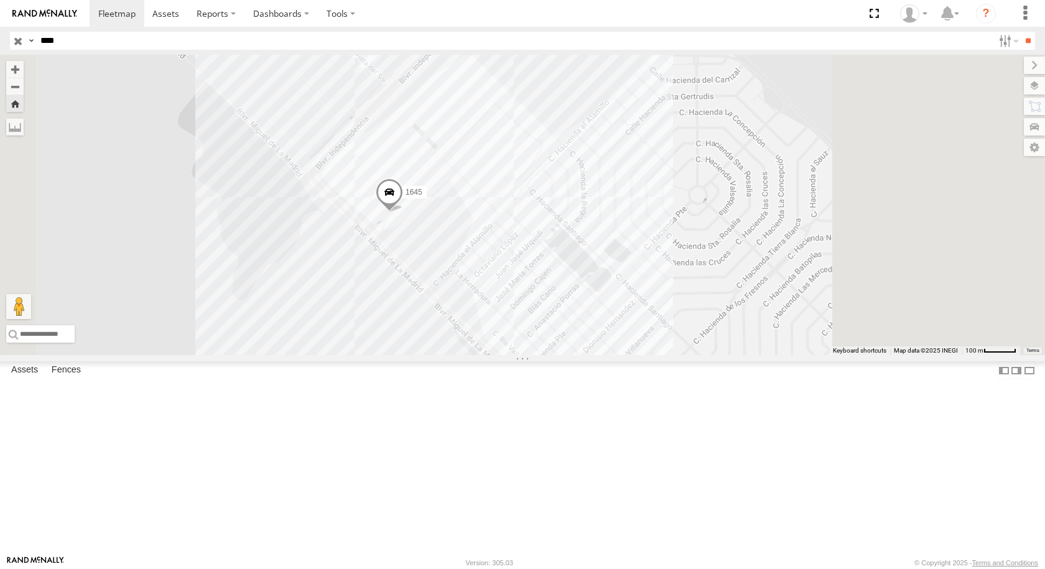
drag, startPoint x: 768, startPoint y: 310, endPoint x: 668, endPoint y: 334, distance: 102.4
click at [668, 334] on div "1645" at bounding box center [522, 205] width 1045 height 300
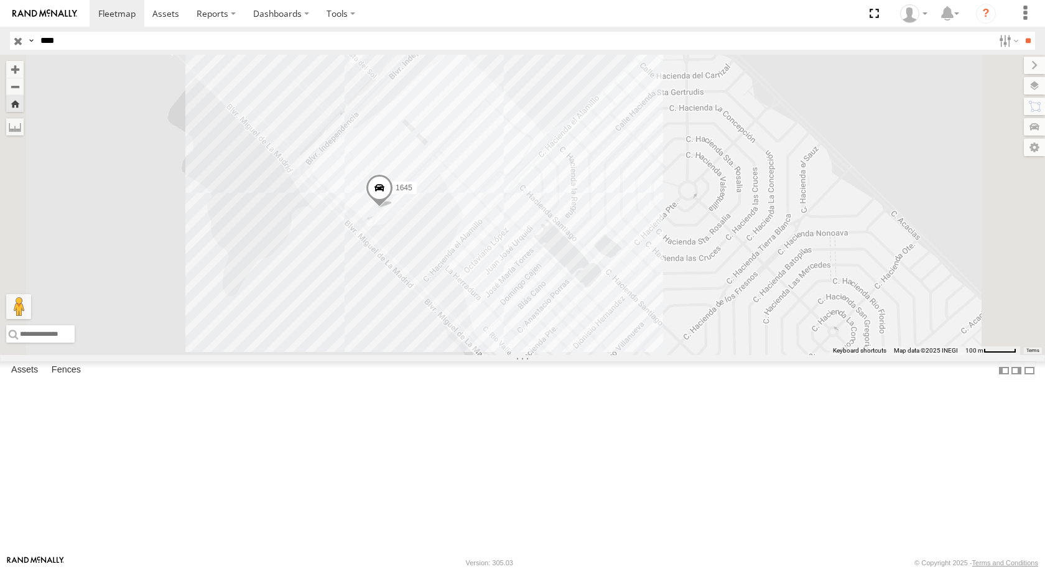
click at [655, 334] on div "1645" at bounding box center [522, 205] width 1045 height 300
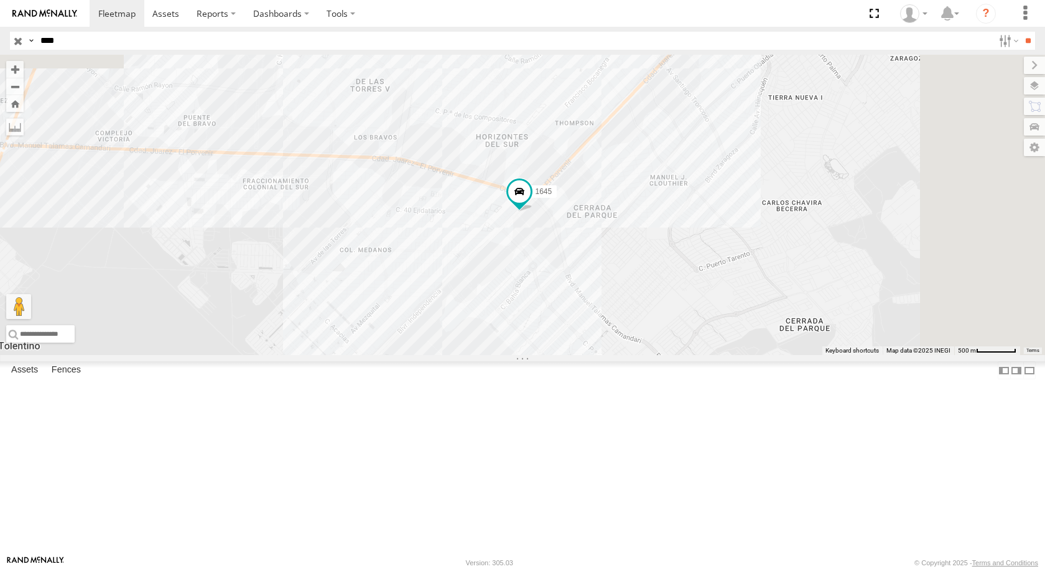
drag, startPoint x: 859, startPoint y: 198, endPoint x: 764, endPoint y: 297, distance: 137.3
click at [766, 294] on div "1645" at bounding box center [522, 205] width 1045 height 300
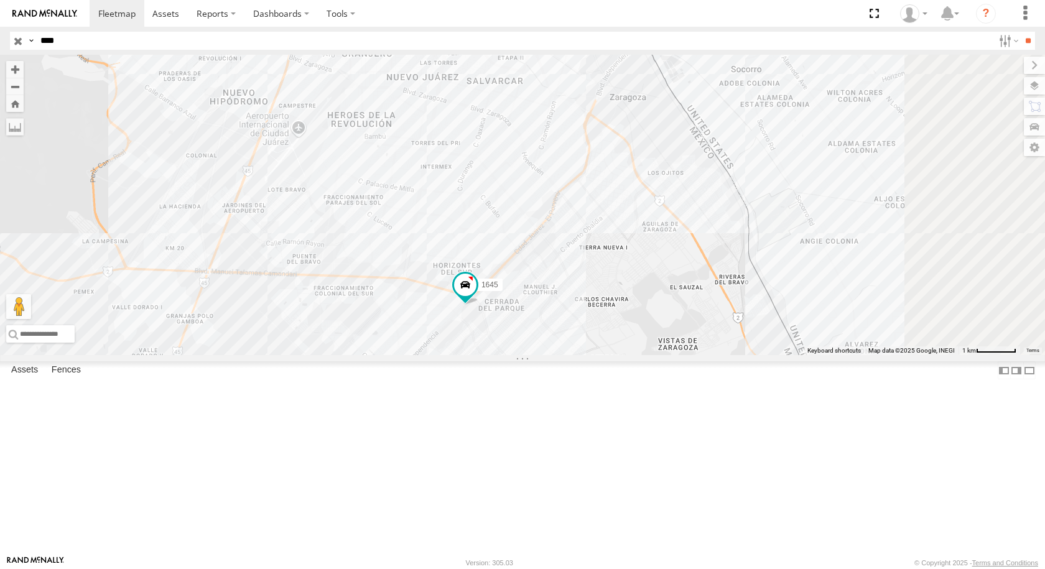
drag, startPoint x: 784, startPoint y: 305, endPoint x: 665, endPoint y: 381, distance: 141.2
click at [665, 355] on div "1645" at bounding box center [522, 205] width 1045 height 300
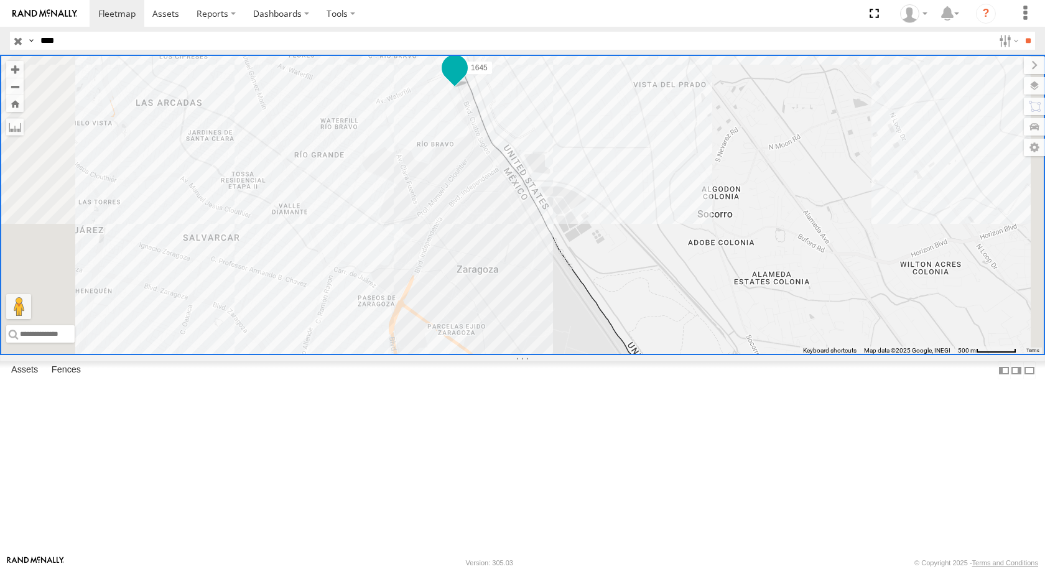
click at [466, 79] on span at bounding box center [454, 68] width 22 height 22
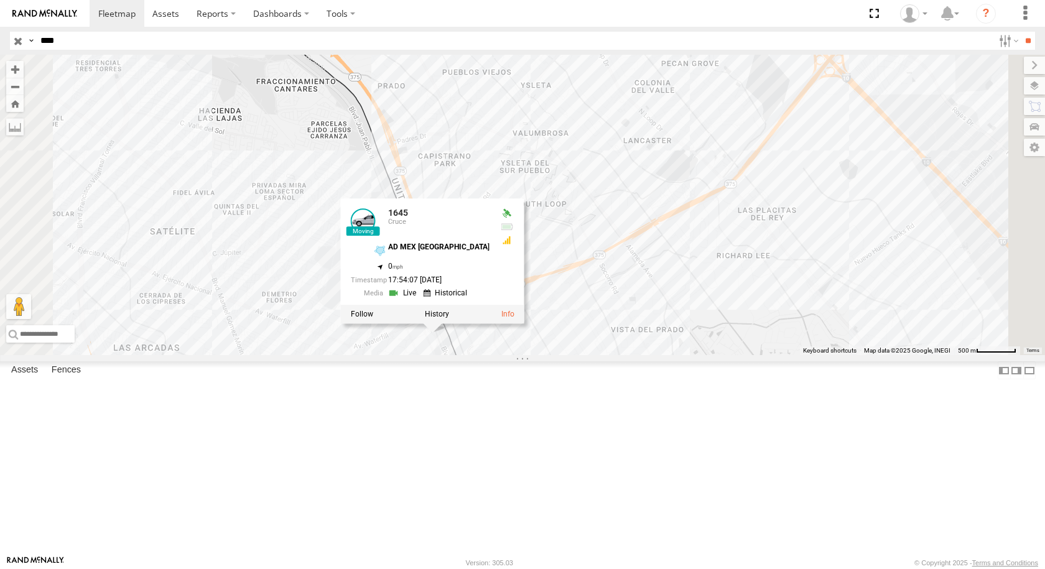
drag, startPoint x: 640, startPoint y: 215, endPoint x: 613, endPoint y: 458, distance: 244.1
click at [613, 355] on div "1645 1645 Cruce AD MEX ZARAGOZA 31.66937 , -106.33924 0 17:54:07 08/15/2025" at bounding box center [522, 205] width 1045 height 300
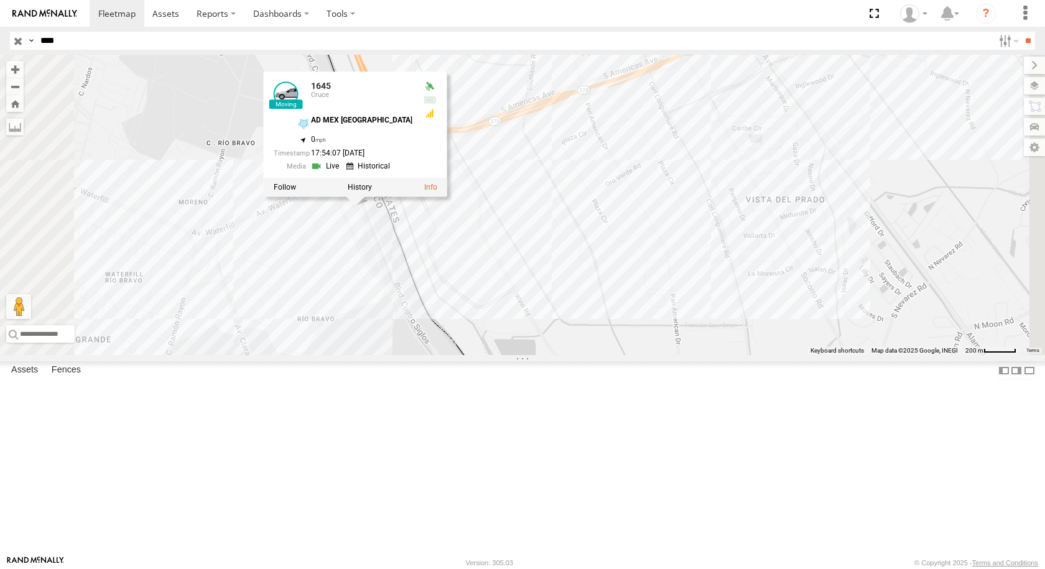
drag, startPoint x: 609, startPoint y: 514, endPoint x: 576, endPoint y: 360, distance: 157.1
click at [576, 355] on div "1645 1645 Cruce AD MEX ZARAGOZA 31.66937 , -106.33924 0 17:54:07 08/15/2025" at bounding box center [522, 205] width 1045 height 300
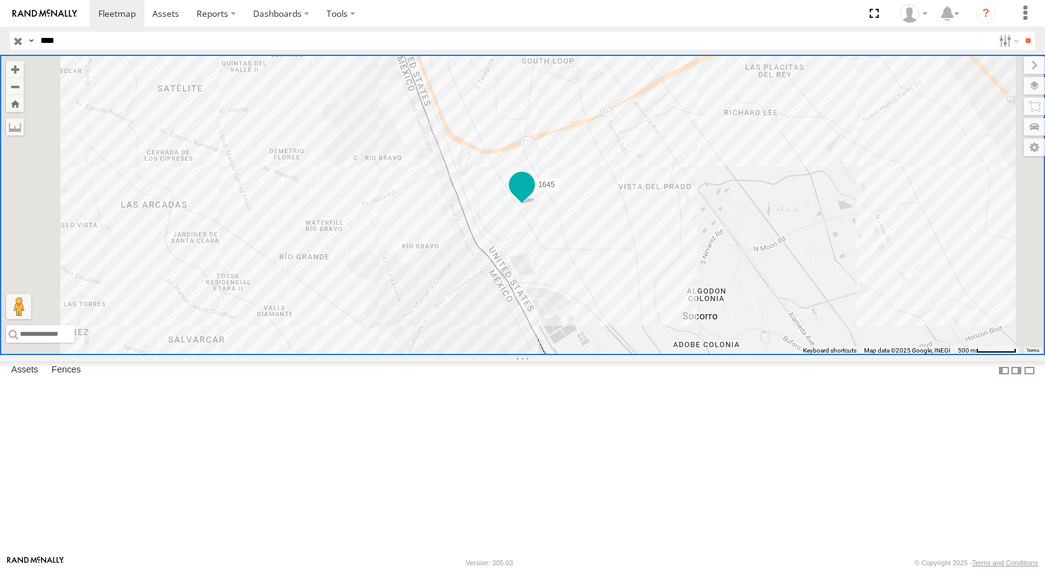
click at [536, 205] on span at bounding box center [521, 188] width 27 height 34
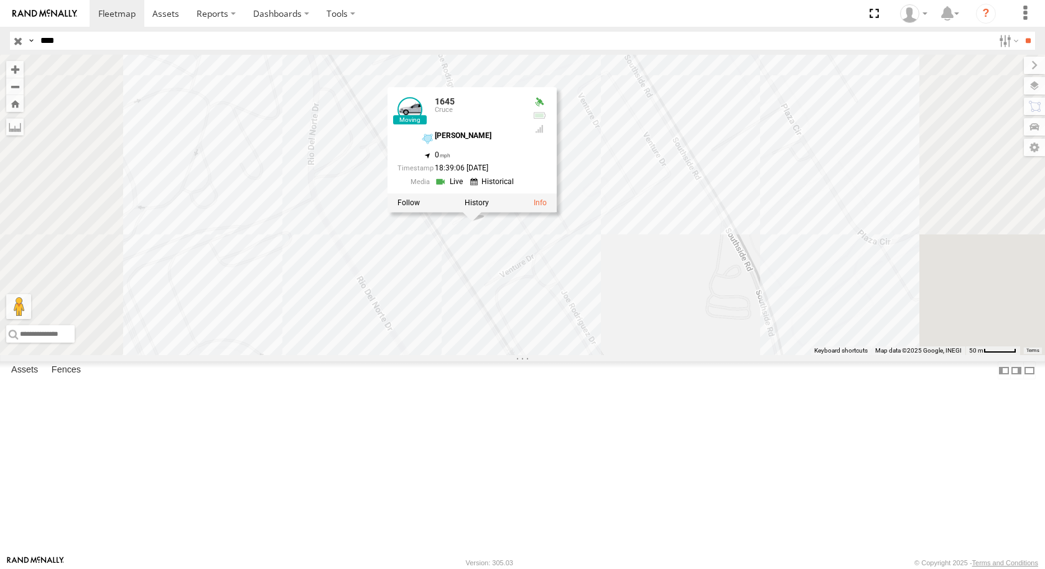
drag, startPoint x: 637, startPoint y: 318, endPoint x: 615, endPoint y: 402, distance: 86.9
click at [615, 355] on div "1645 1645 Cruce DAYSON JOE RDRZ 31.6676 , -106.3279 0 18:39:06 08/15/2025" at bounding box center [522, 205] width 1045 height 300
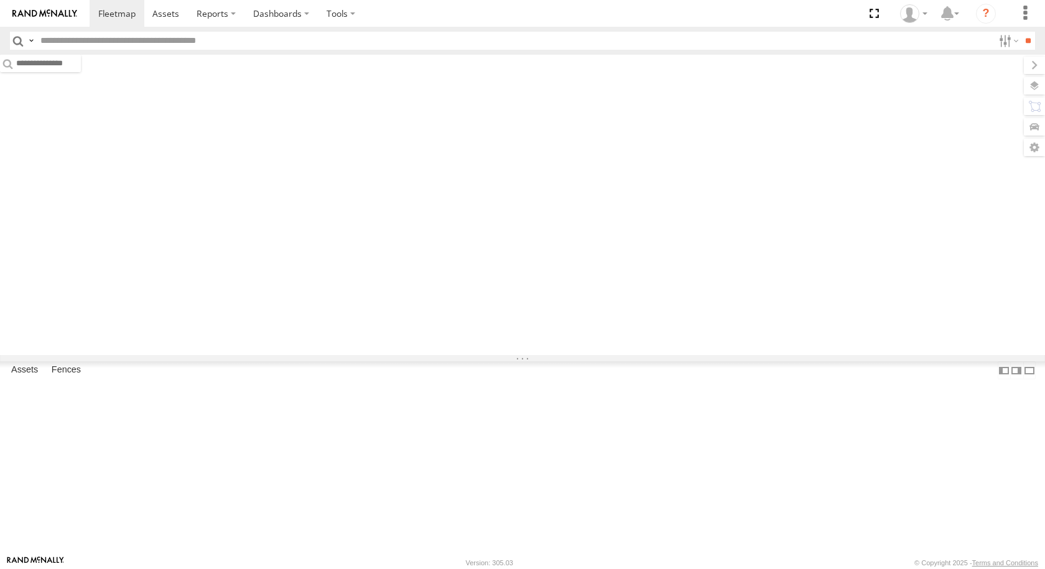
click at [114, 46] on input "text" at bounding box center [514, 41] width 958 height 18
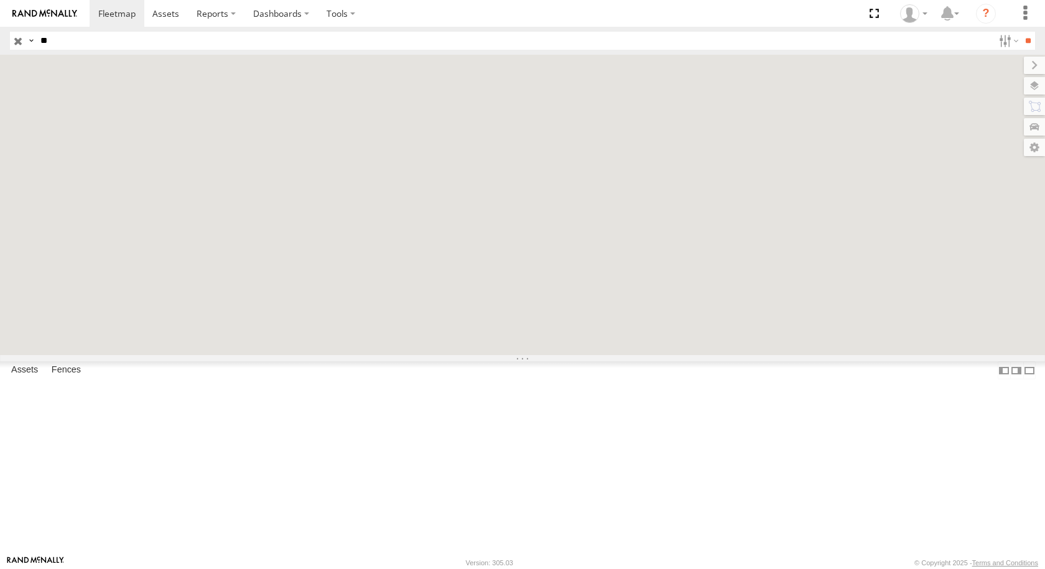
type input "*"
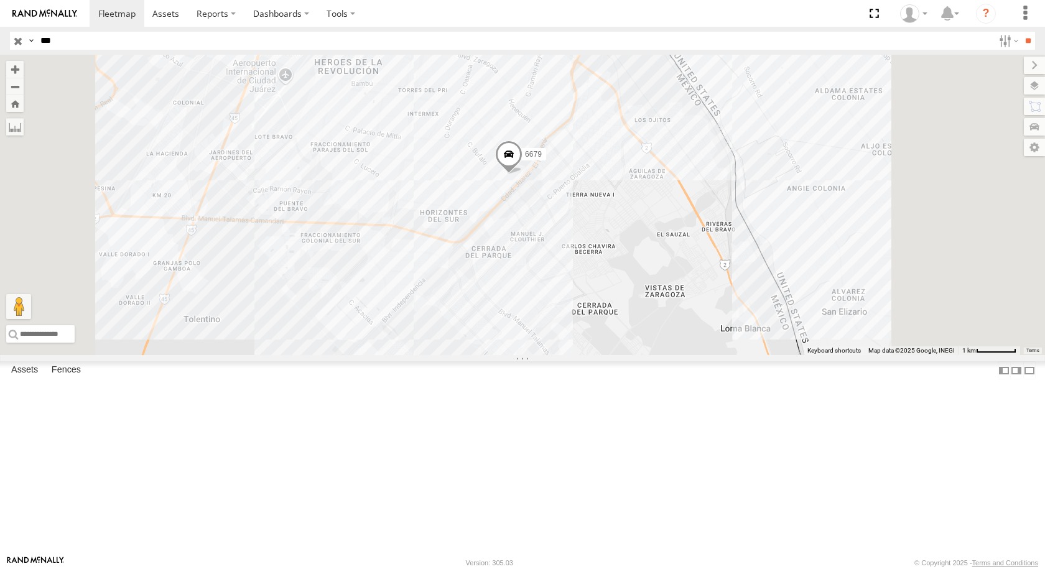
type input "***"
click at [1021, 32] on input "**" at bounding box center [1028, 41] width 14 height 18
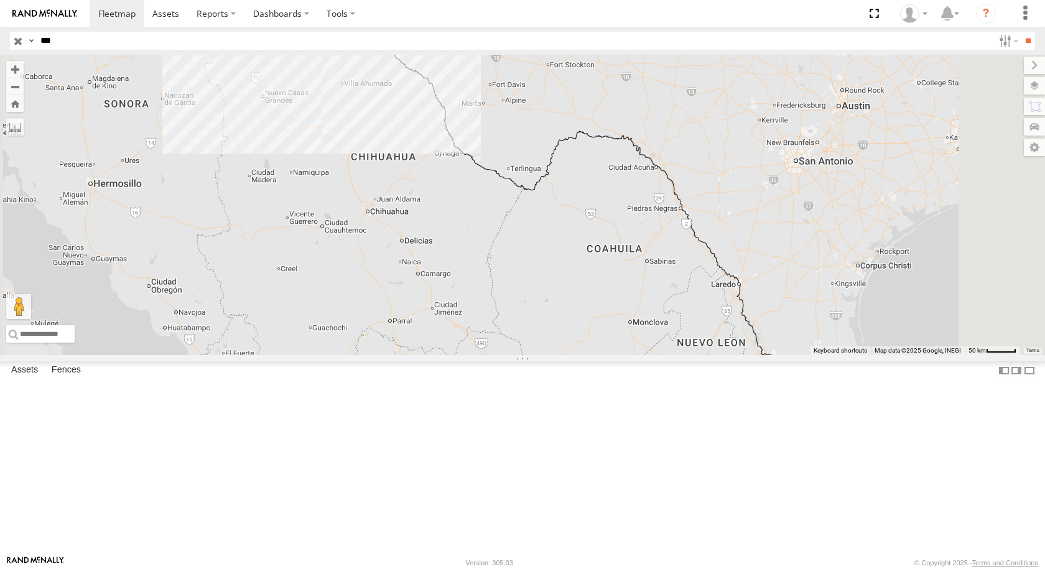
click at [0, 0] on div "FLEX SUR" at bounding box center [0, 0] width 0 height 0
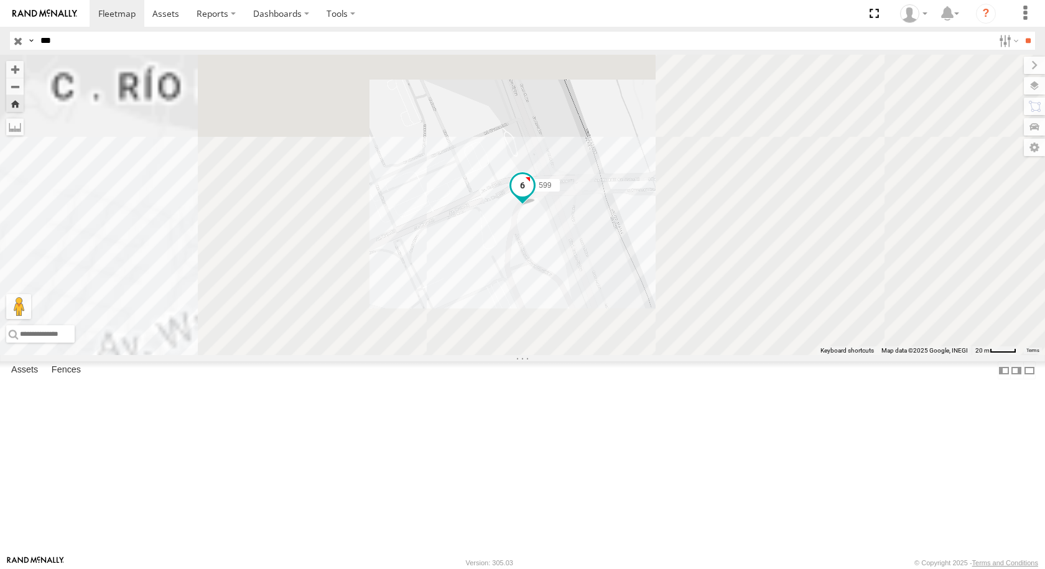
click at [534, 196] on span at bounding box center [522, 185] width 22 height 22
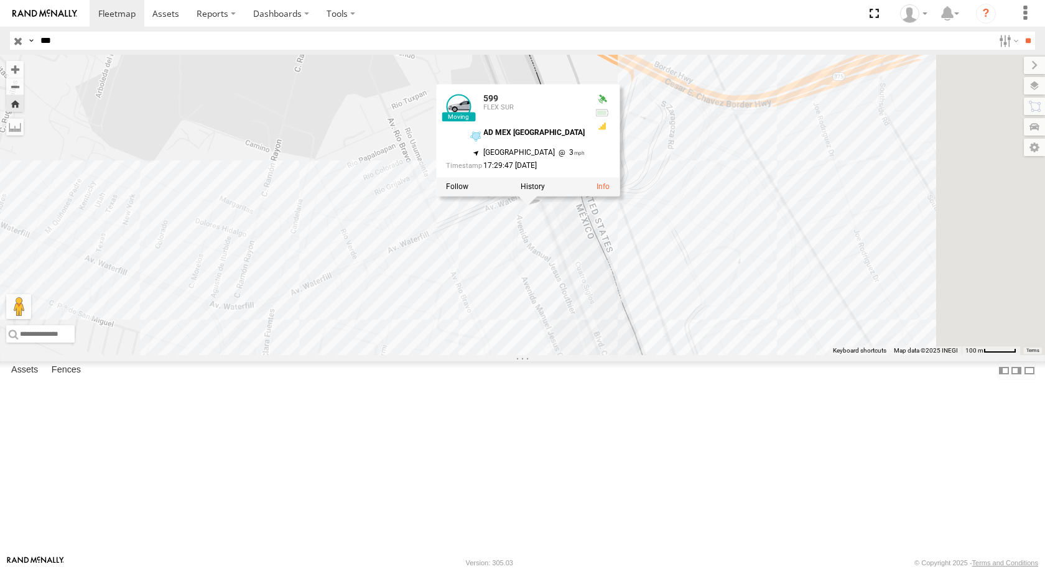
drag, startPoint x: 771, startPoint y: 417, endPoint x: 615, endPoint y: 351, distance: 169.5
click at [626, 351] on div "599 599 FLEX SUR AD MEX ZARAGOZA 31.67076 , -106.33976 North East 3 17:29:47 08…" at bounding box center [522, 205] width 1045 height 300
click at [615, 351] on div "599 599 FLEX SUR AD MEX ZARAGOZA 31.67076 , -106.33976 North East 3 17:29:47 08…" at bounding box center [522, 205] width 1045 height 300
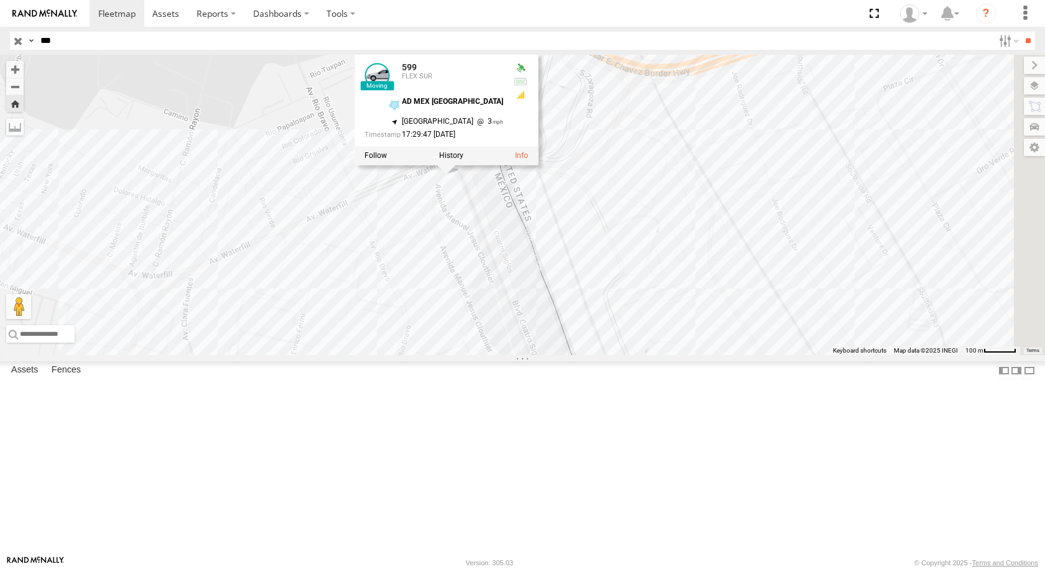
drag, startPoint x: 713, startPoint y: 368, endPoint x: 718, endPoint y: 415, distance: 47.6
click at [718, 355] on div "599 599 FLEX SUR AD MEX ZARAGOZA 31.67076 , -106.33976 North East 3 17:29:47 08…" at bounding box center [522, 205] width 1045 height 300
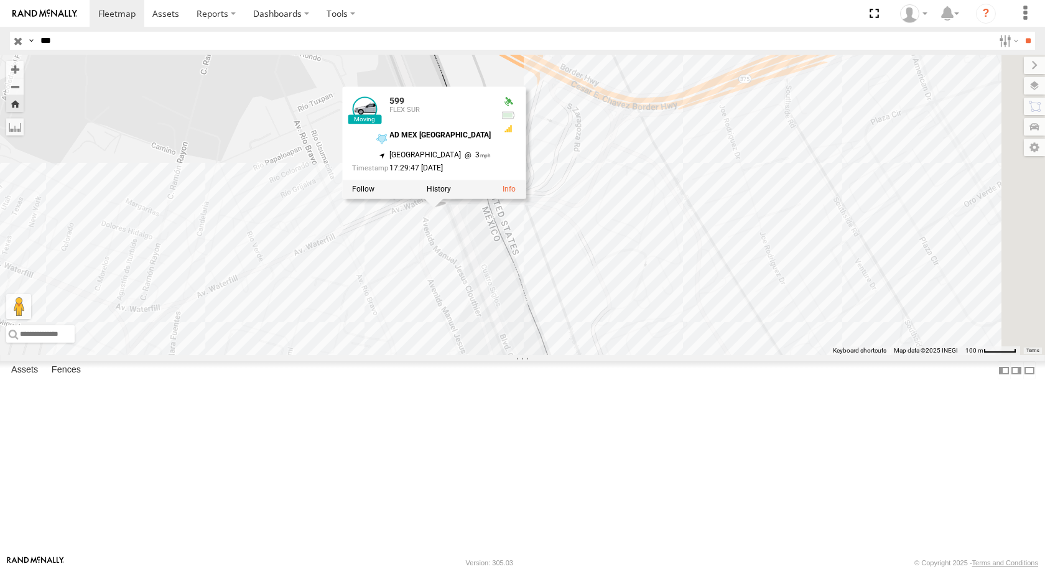
drag, startPoint x: 718, startPoint y: 415, endPoint x: 705, endPoint y: 488, distance: 74.7
click at [705, 355] on div "599 599 FLEX SUR AD MEX ZARAGOZA 31.67076 , -106.33976 North East 3 17:29:47 08…" at bounding box center [522, 205] width 1045 height 300
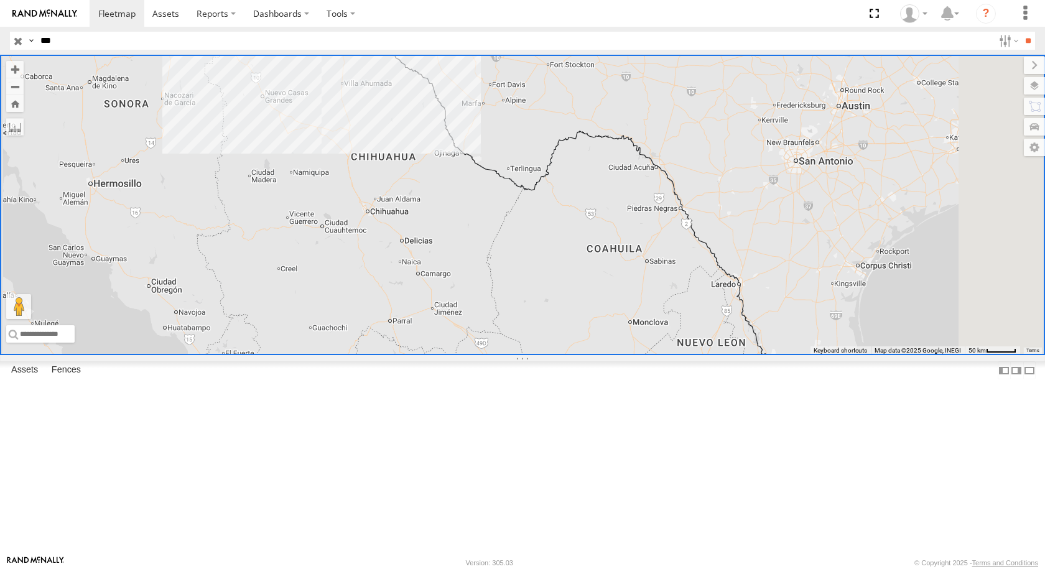
click at [0, 0] on div "FLEX SUR" at bounding box center [0, 0] width 0 height 0
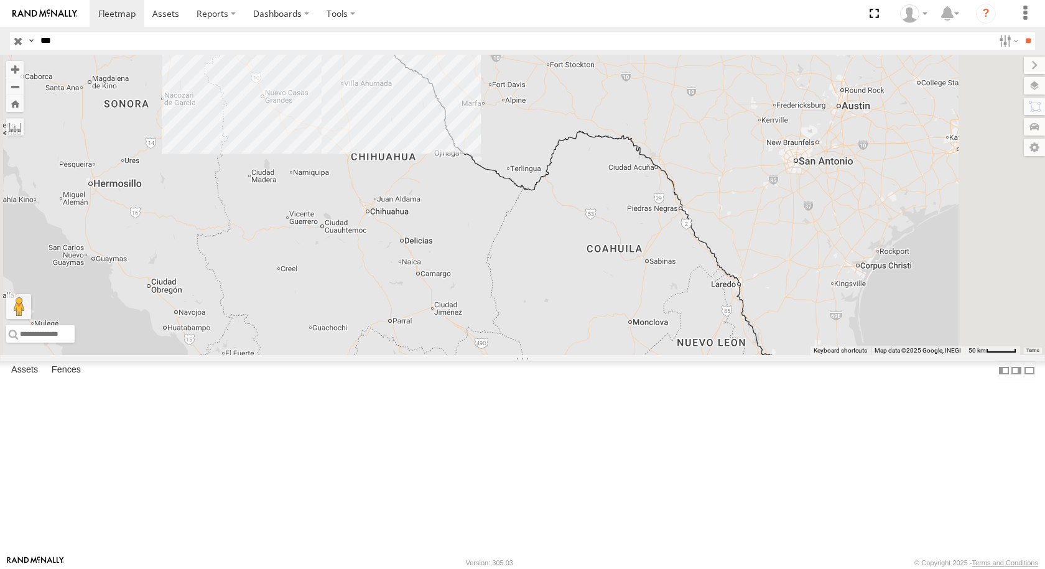
click at [0, 0] on div "599" at bounding box center [0, 0] width 0 height 0
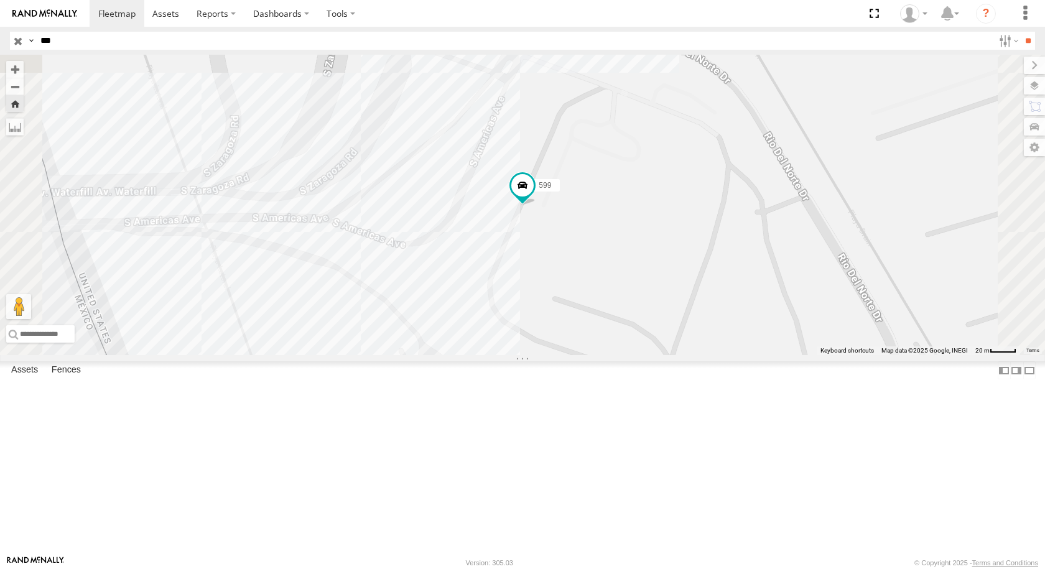
drag, startPoint x: 687, startPoint y: 261, endPoint x: 574, endPoint y: 353, distance: 145.0
click at [574, 353] on div "599" at bounding box center [522, 205] width 1045 height 300
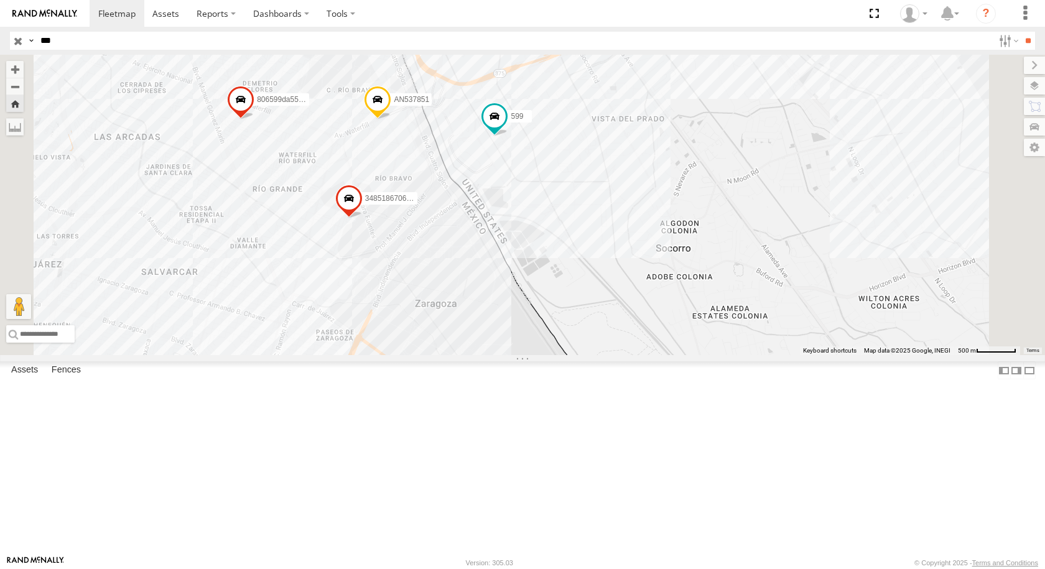
drag, startPoint x: 728, startPoint y: 205, endPoint x: 730, endPoint y: 196, distance: 8.9
click at [728, 205] on div "599 3485186706C8 AN537851 806599da55d4" at bounding box center [522, 205] width 1045 height 300
click at [506, 128] on span at bounding box center [494, 116] width 22 height 22
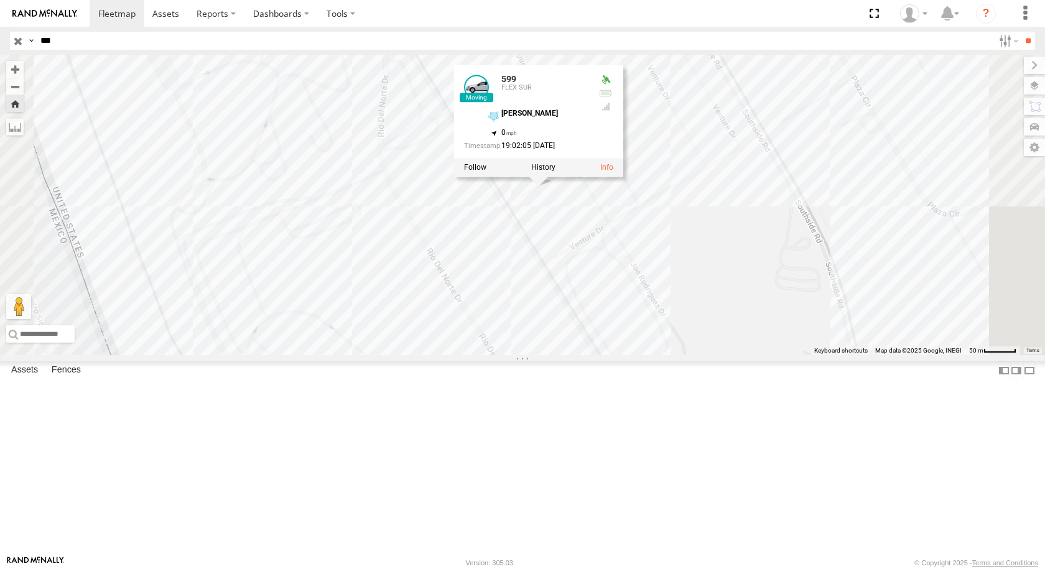
drag, startPoint x: 715, startPoint y: 198, endPoint x: 661, endPoint y: 368, distance: 178.2
click at [661, 355] on div "599 3485186706C8 AN537851 806599da55d4 599 FLEX SUR DAYSON JOE RDRZ 31.66771 , …" at bounding box center [522, 205] width 1045 height 300
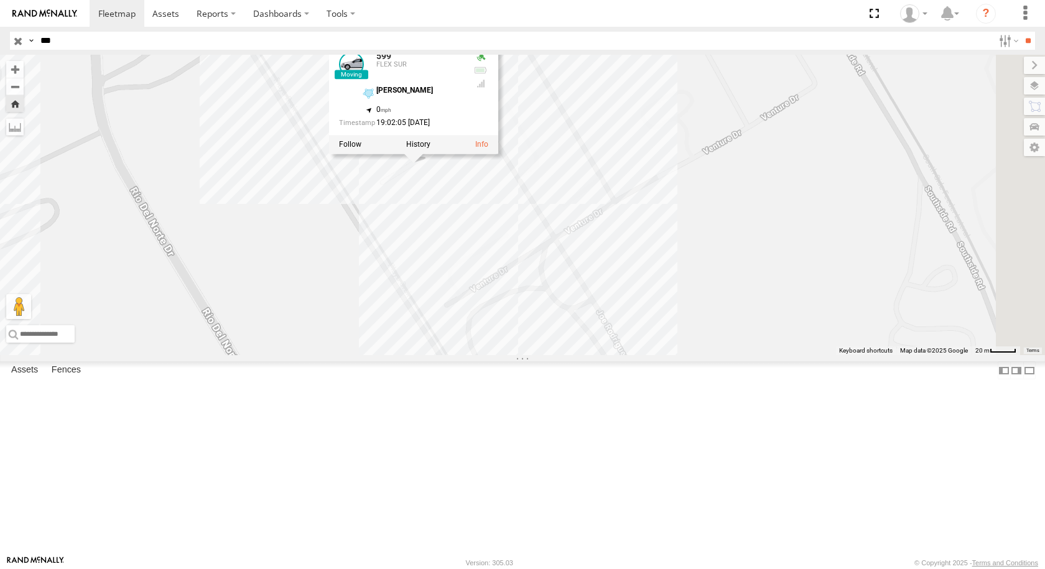
drag, startPoint x: 662, startPoint y: 357, endPoint x: 509, endPoint y: 337, distance: 154.4
click at [509, 337] on div "599 3485186706C8 AN537851 806599da55d4 599 FLEX SUR DAYSON JOE RDRZ 31.66771 , …" at bounding box center [522, 205] width 1045 height 300
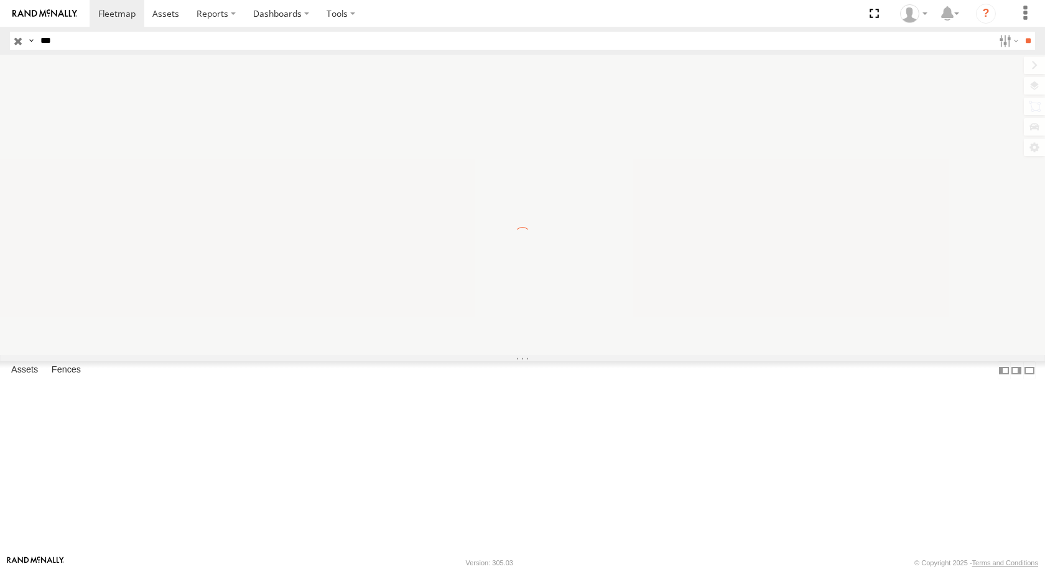
click at [287, 40] on input "***" at bounding box center [514, 41] width 958 height 18
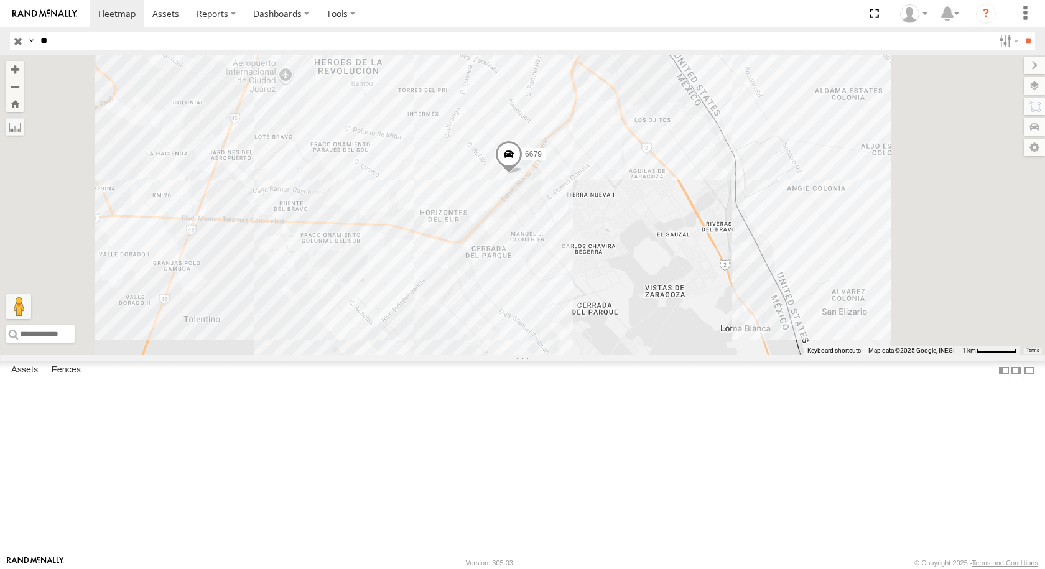
type input "*"
click at [102, 41] on input "****" at bounding box center [514, 41] width 958 height 18
type input "****"
click at [1021, 32] on input "**" at bounding box center [1028, 41] width 14 height 18
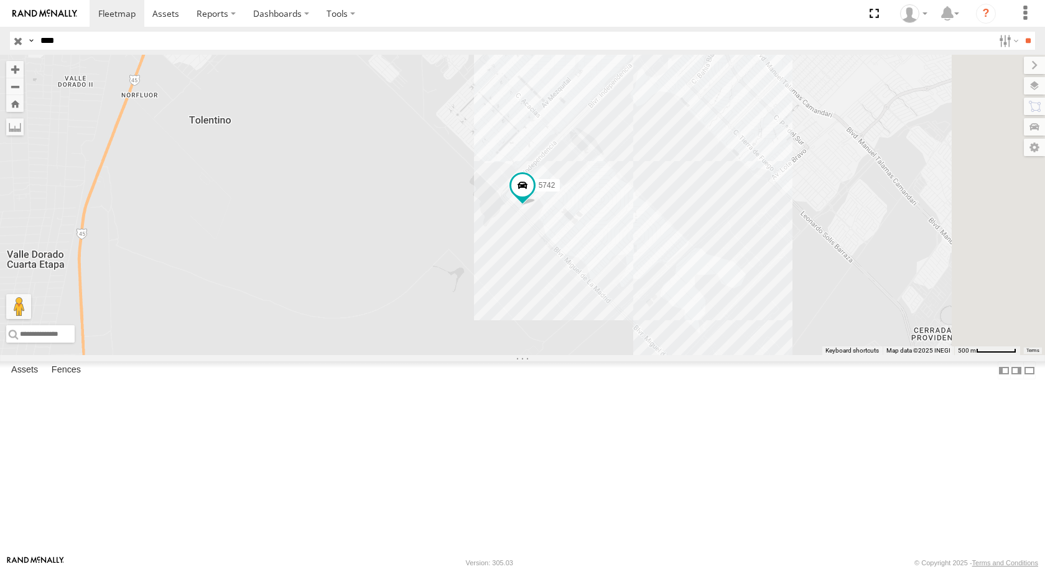
click at [0, 0] on div "5742" at bounding box center [0, 0] width 0 height 0
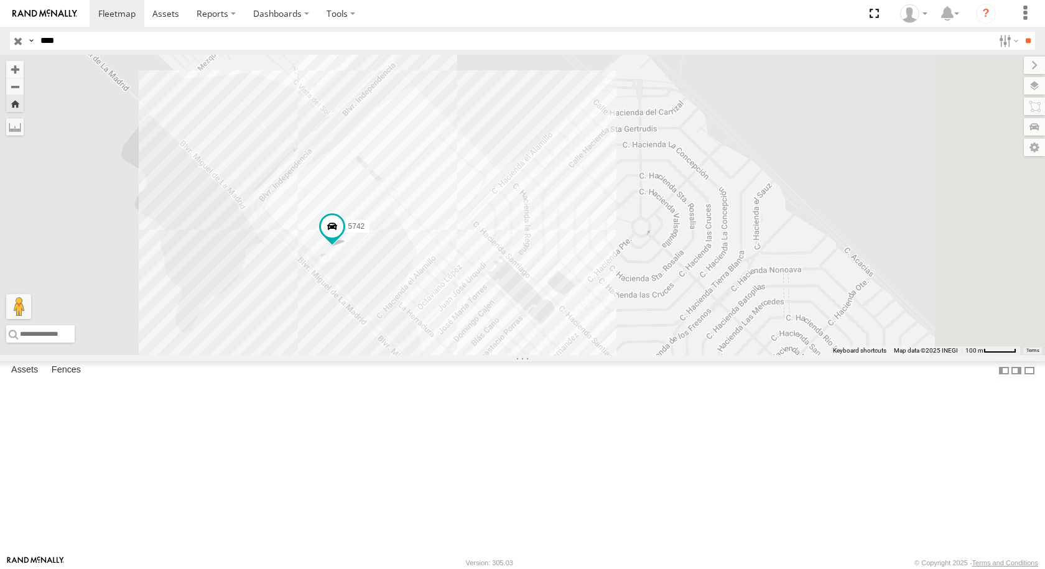
drag, startPoint x: 633, startPoint y: 404, endPoint x: 456, endPoint y: 398, distance: 176.7
click at [470, 355] on div "5742" at bounding box center [522, 205] width 1045 height 300
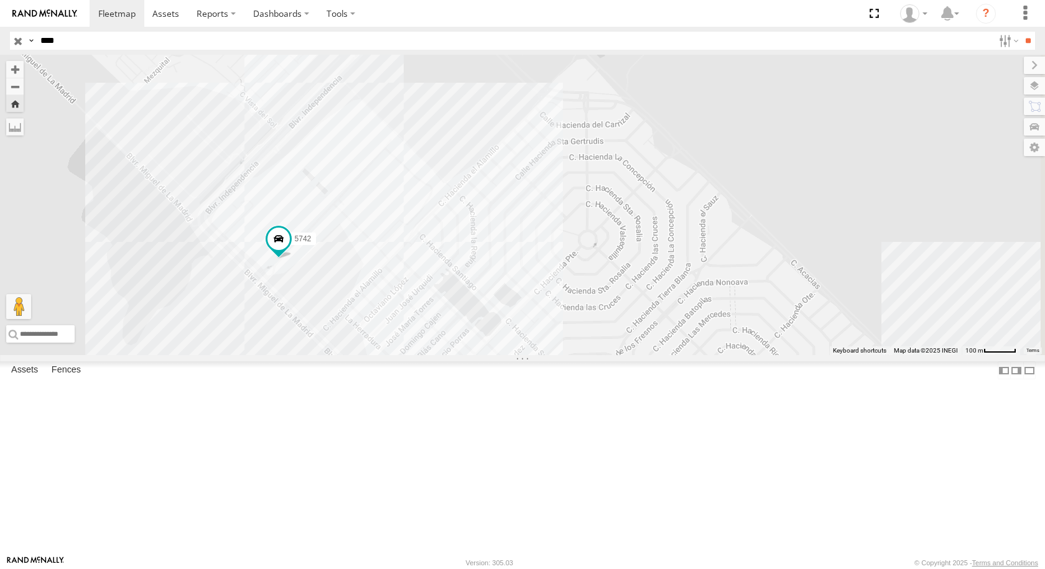
drag, startPoint x: 518, startPoint y: 363, endPoint x: 616, endPoint y: 382, distance: 100.0
click at [616, 355] on div "5742" at bounding box center [522, 205] width 1045 height 300
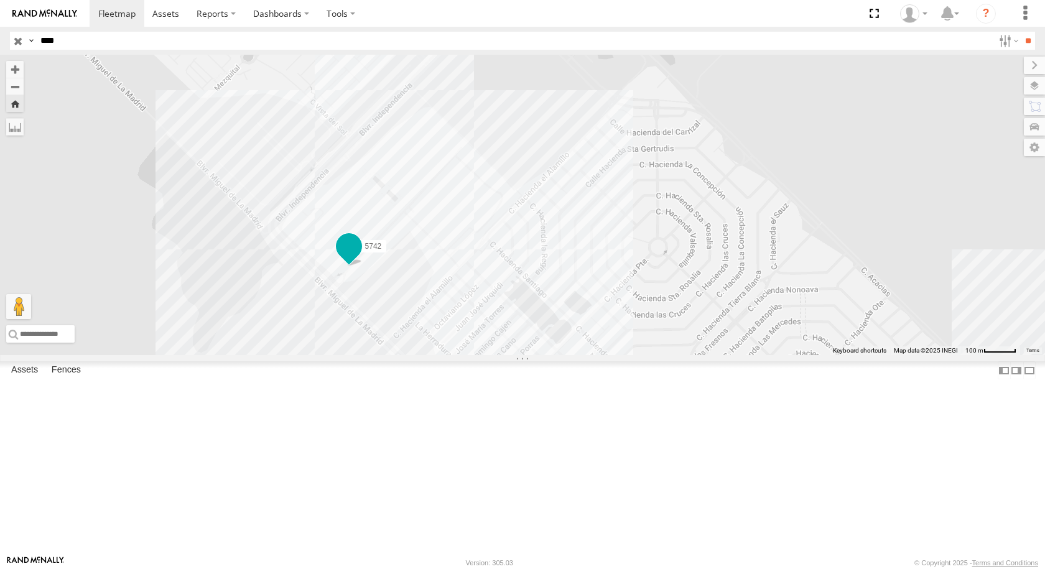
click at [360, 257] on span at bounding box center [349, 245] width 22 height 22
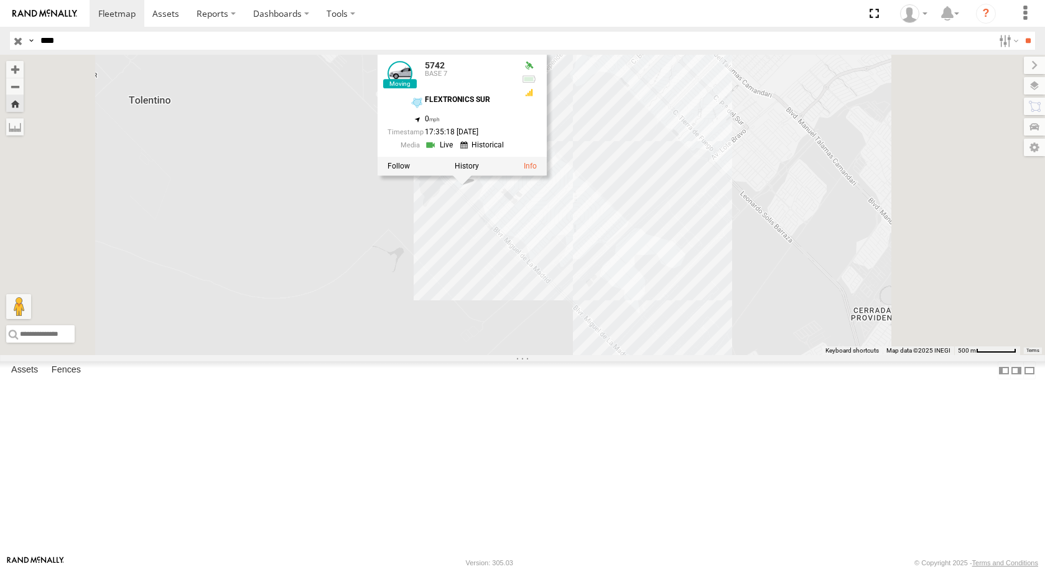
click at [745, 234] on div "5742 5742 BASE 7 FLEXTRONICS SUR 31.57337 , -106.40691 0 17:35:18 [DATE]" at bounding box center [522, 205] width 1045 height 300
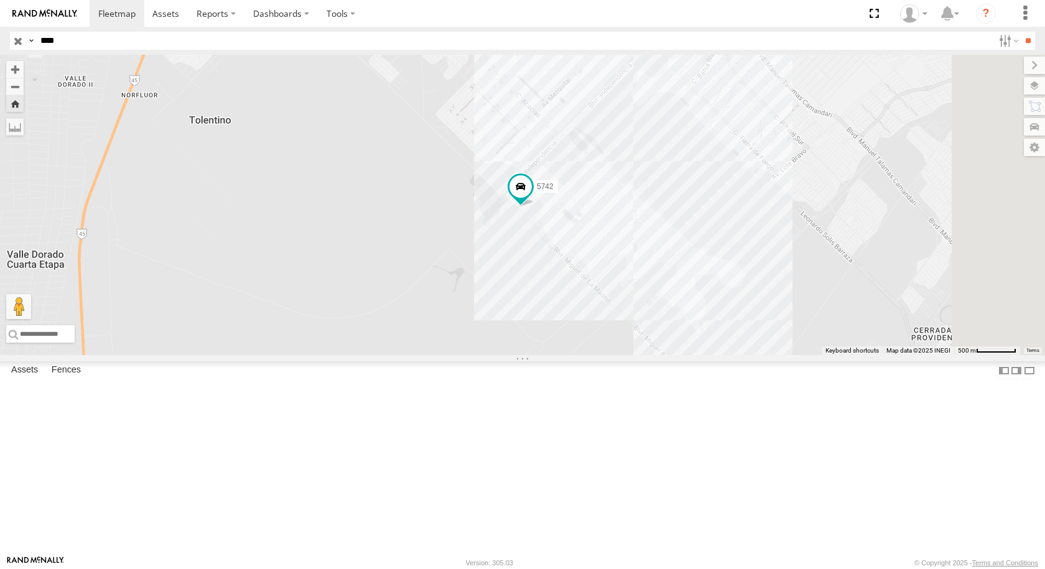
drag, startPoint x: 834, startPoint y: 144, endPoint x: 782, endPoint y: 185, distance: 66.8
click at [782, 185] on div "5742" at bounding box center [522, 205] width 1045 height 300
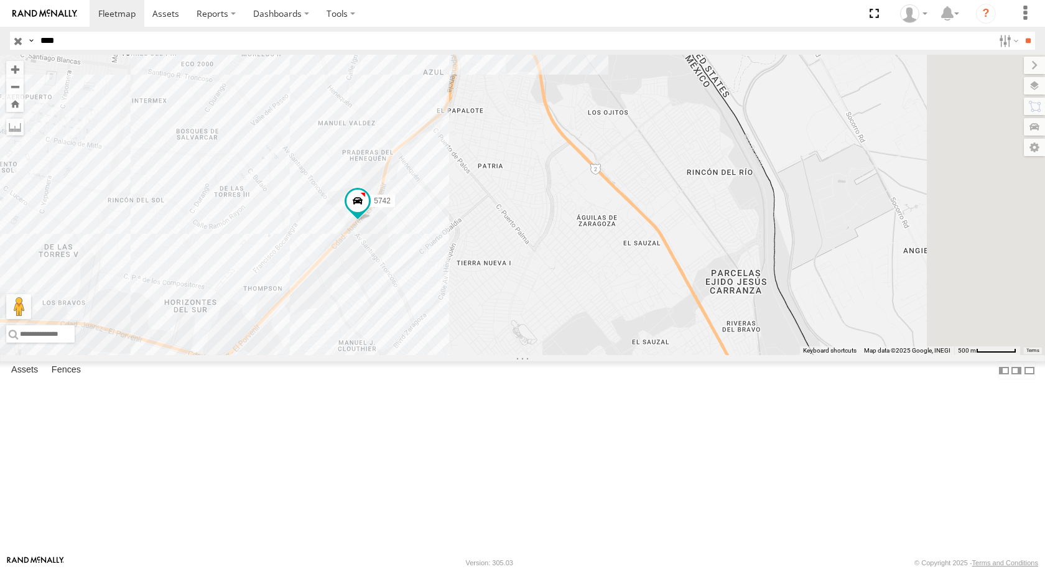
drag, startPoint x: 781, startPoint y: 271, endPoint x: 460, endPoint y: 445, distance: 365.2
click at [460, 355] on div "5742" at bounding box center [522, 205] width 1045 height 300
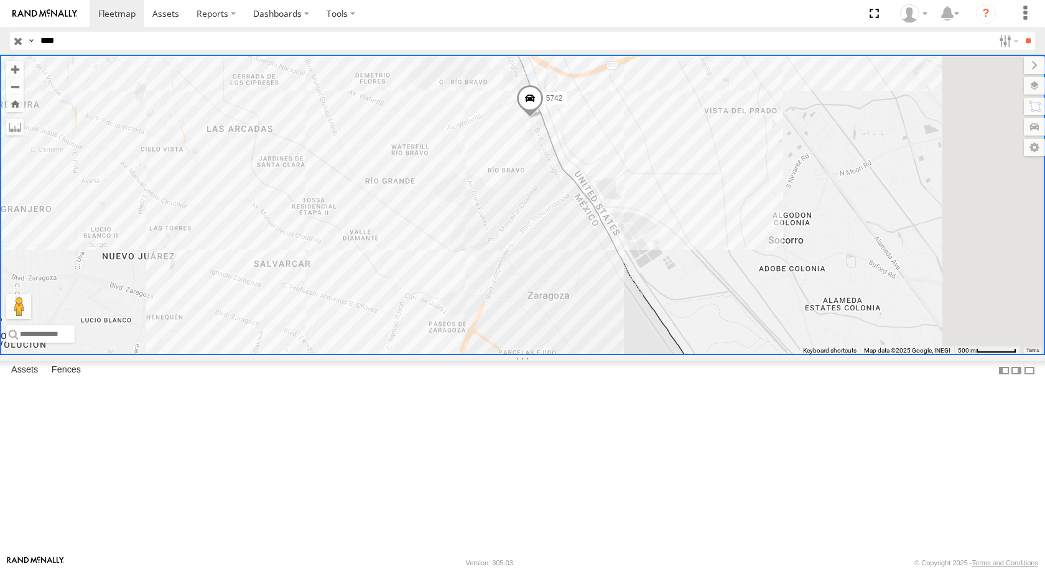
click at [544, 118] on span at bounding box center [529, 102] width 27 height 34
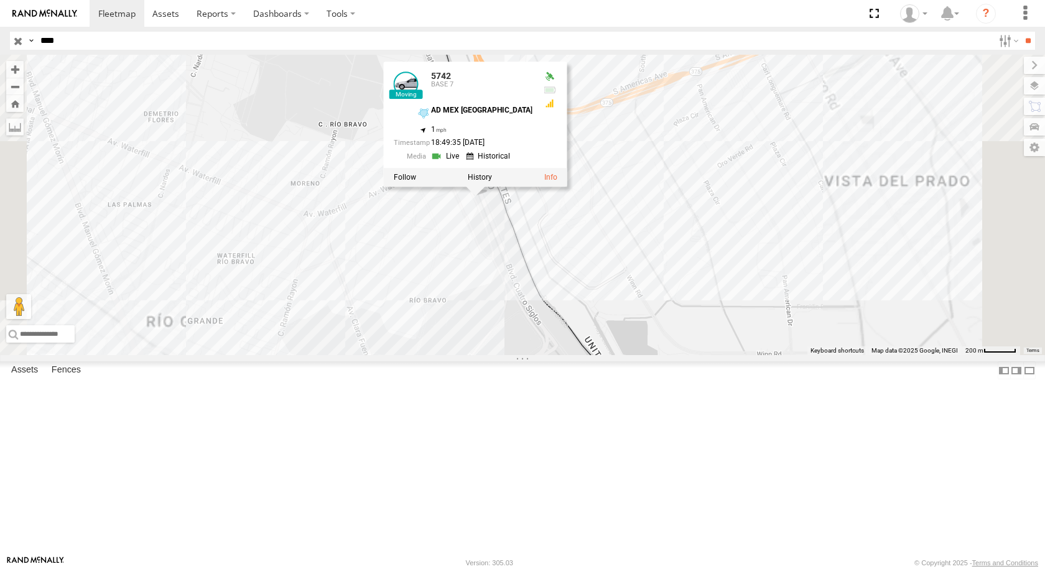
drag, startPoint x: 702, startPoint y: 251, endPoint x: 694, endPoint y: 401, distance: 150.1
click at [699, 355] on div "5742 5742 BASE [DATE] MEX [GEOGRAPHIC_DATA] 31.66887 , -106.33867 1 18:49:35 [D…" at bounding box center [522, 205] width 1045 height 300
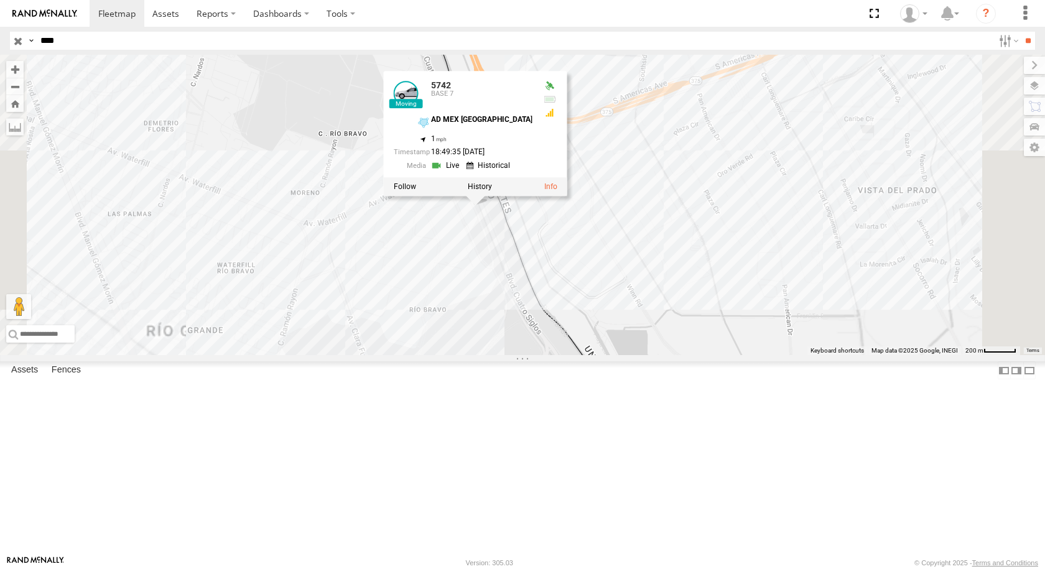
click at [694, 355] on div "5742 5742 BASE [DATE] MEX [GEOGRAPHIC_DATA] 31.66887 , -106.33867 1 18:49:35 [D…" at bounding box center [522, 205] width 1045 height 300
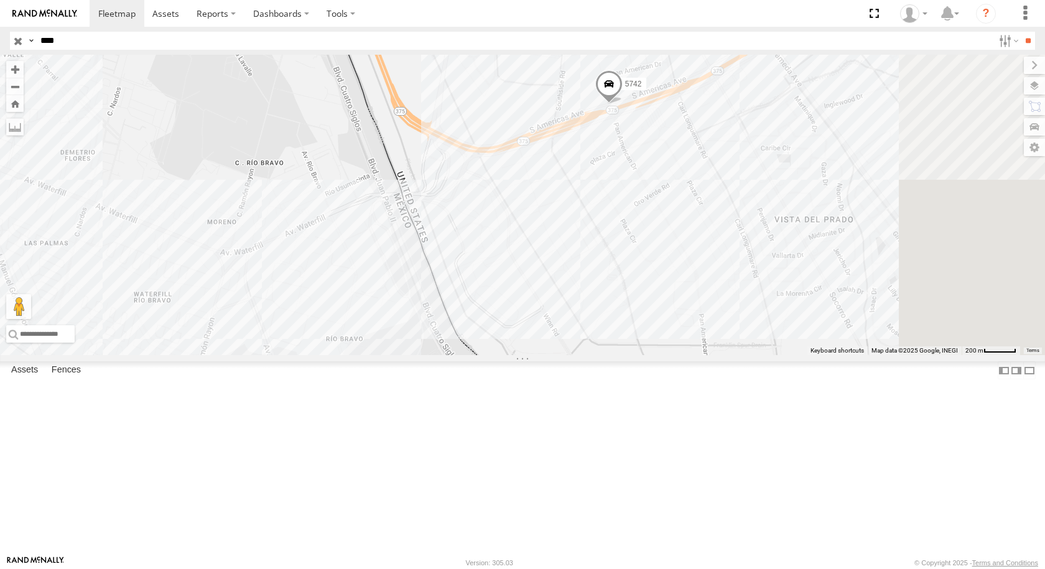
drag, startPoint x: 793, startPoint y: 219, endPoint x: 626, endPoint y: 258, distance: 171.1
click at [626, 258] on div "5742" at bounding box center [522, 205] width 1045 height 300
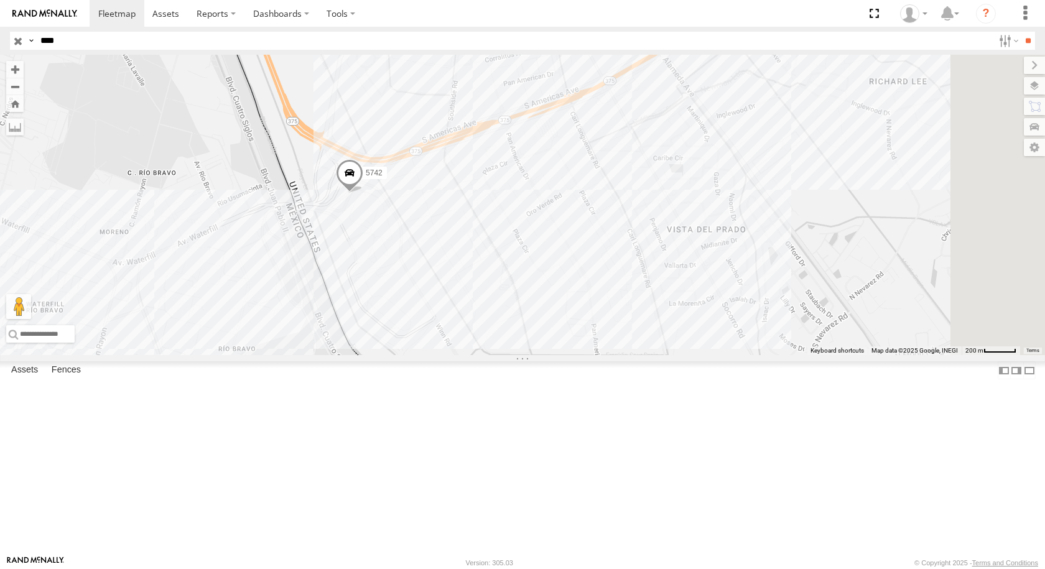
click at [363, 193] on span at bounding box center [349, 176] width 27 height 34
